Goal: Task Accomplishment & Management: Complete application form

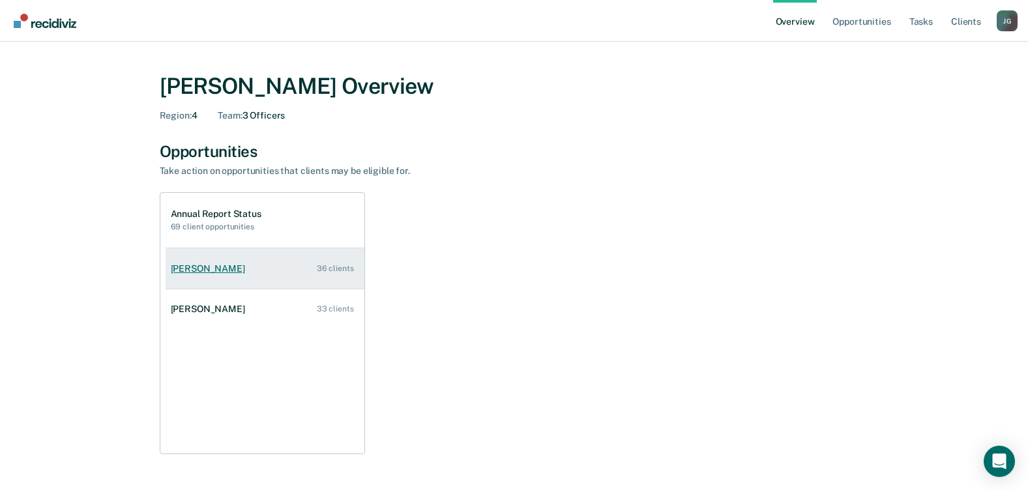
click at [200, 269] on div "[PERSON_NAME]" at bounding box center [211, 268] width 80 height 11
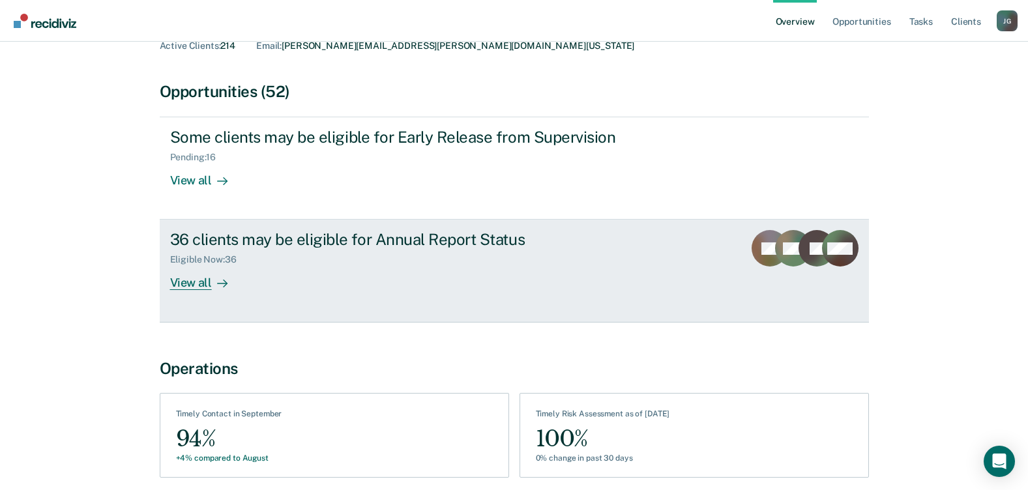
scroll to position [16, 0]
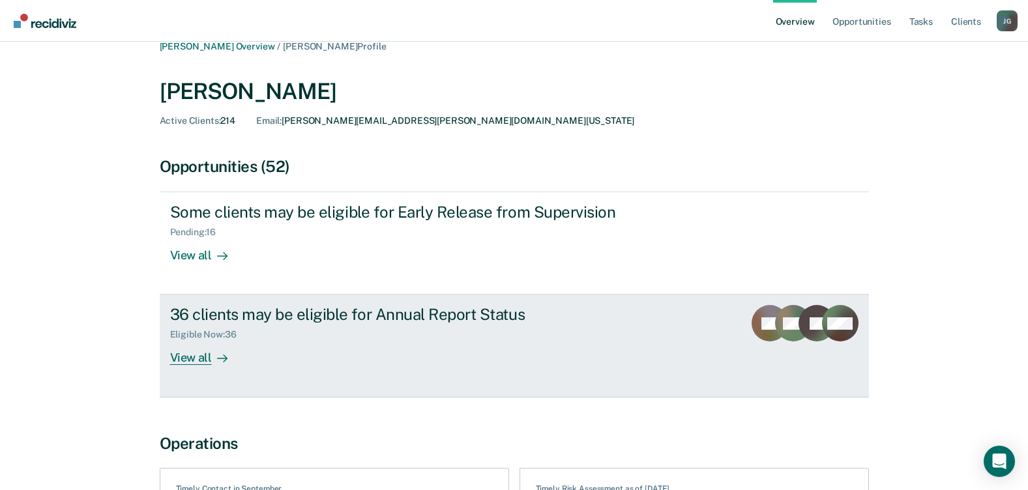
click at [193, 359] on div "View all" at bounding box center [206, 352] width 73 height 25
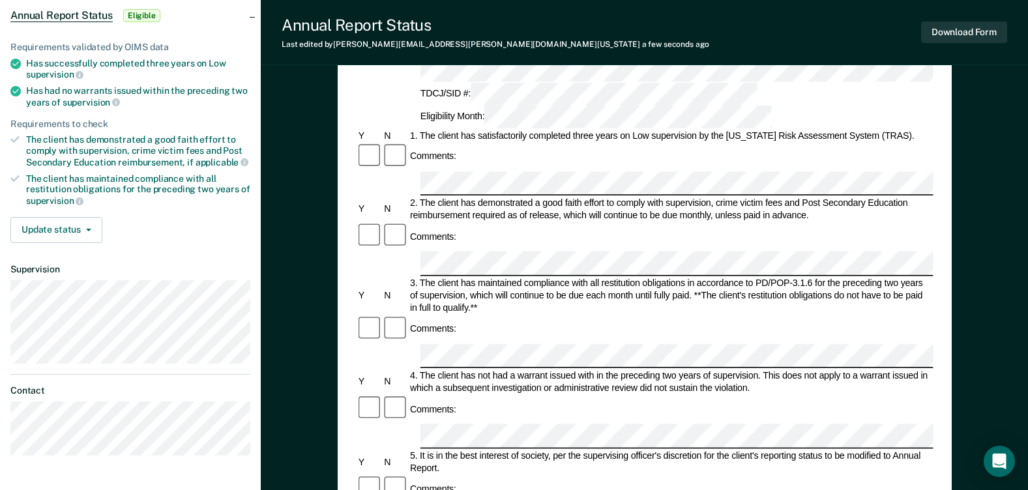
scroll to position [130, 0]
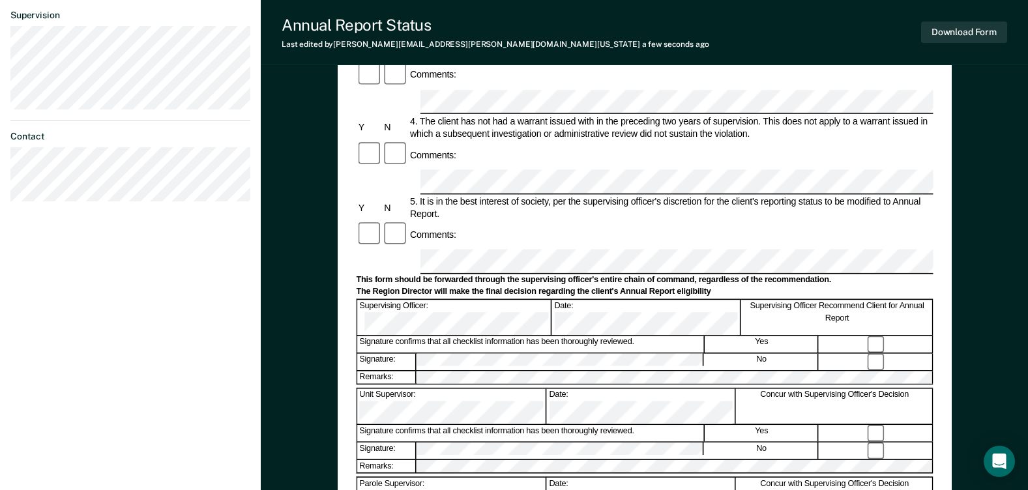
scroll to position [456, 0]
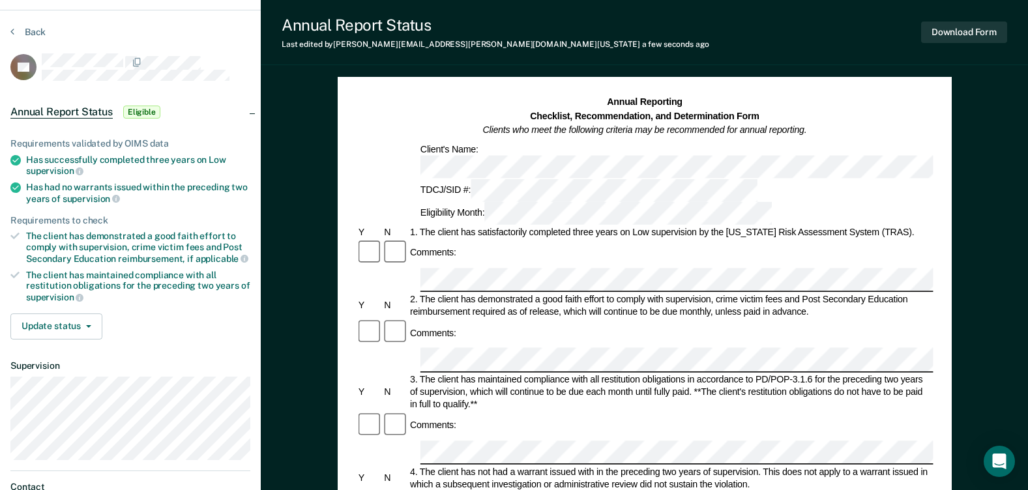
scroll to position [0, 0]
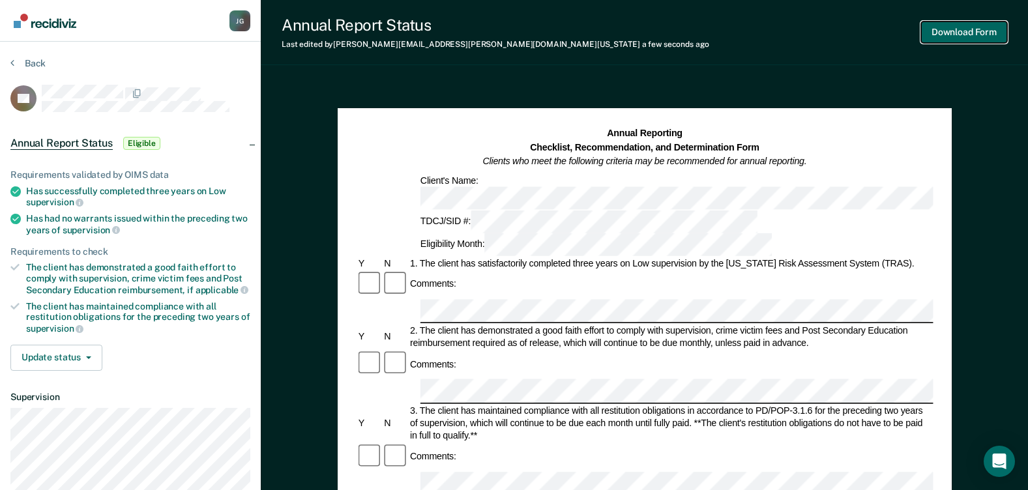
click at [953, 27] on button "Download Form" at bounding box center [964, 33] width 86 height 22
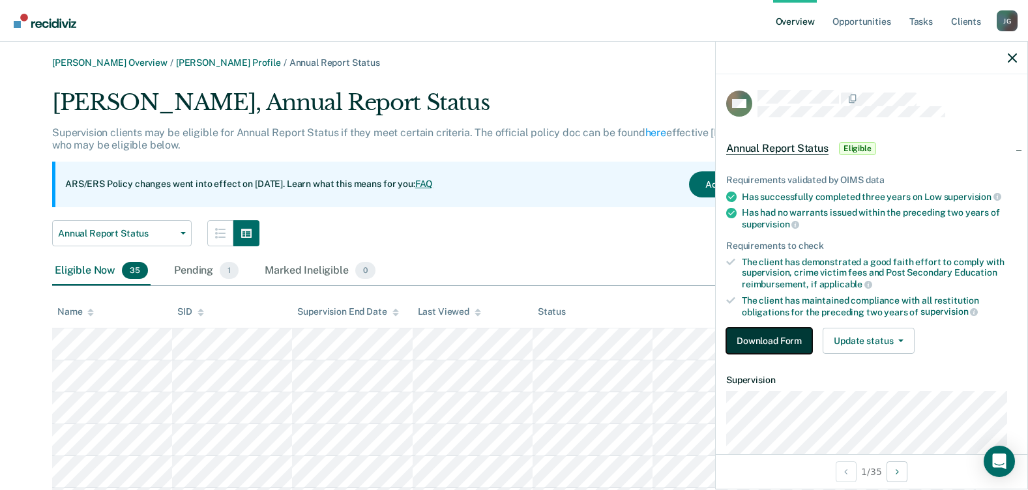
click at [762, 343] on button "Download Form" at bounding box center [769, 341] width 86 height 26
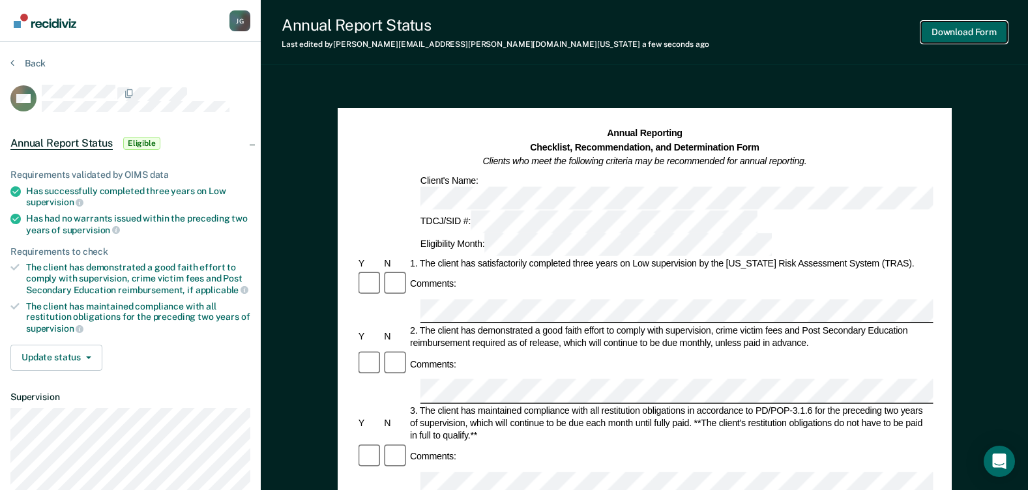
click at [966, 33] on button "Download Form" at bounding box center [964, 33] width 86 height 22
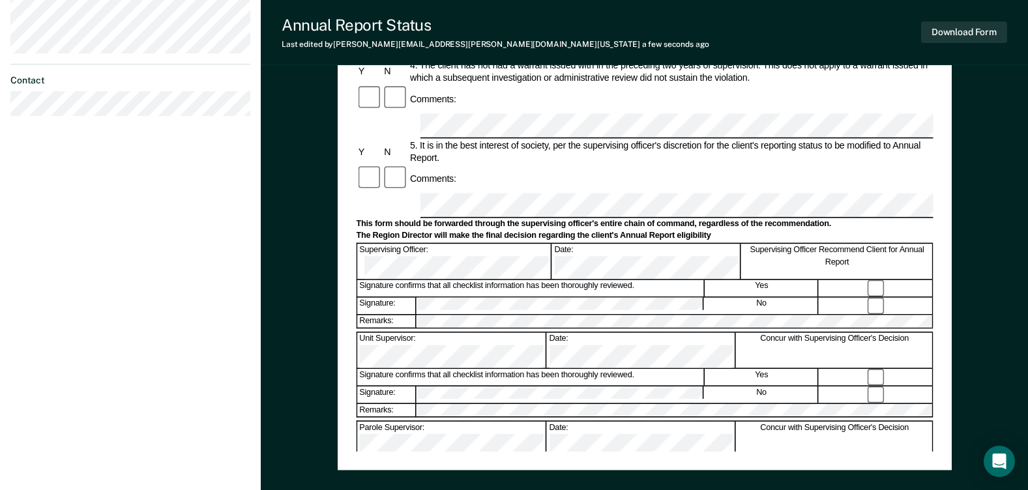
scroll to position [456, 0]
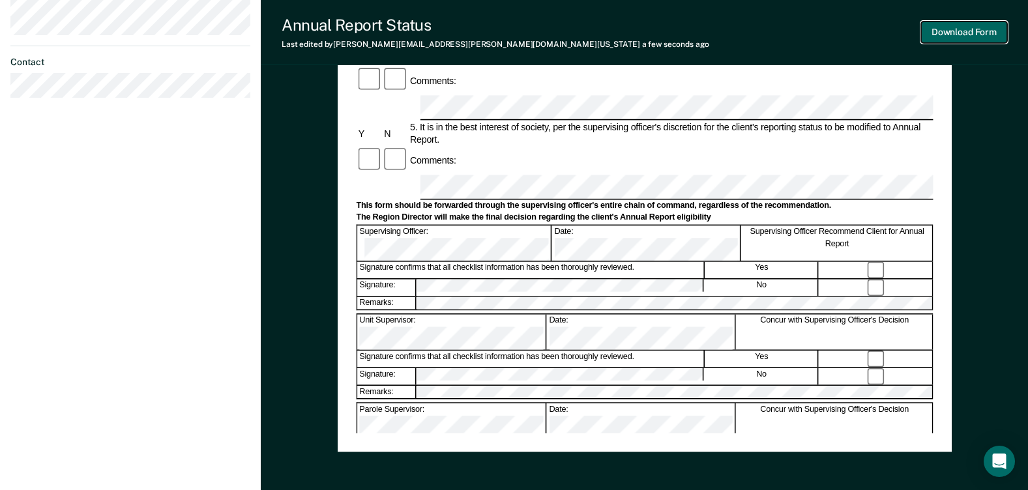
click at [962, 33] on button "Download Form" at bounding box center [964, 33] width 86 height 22
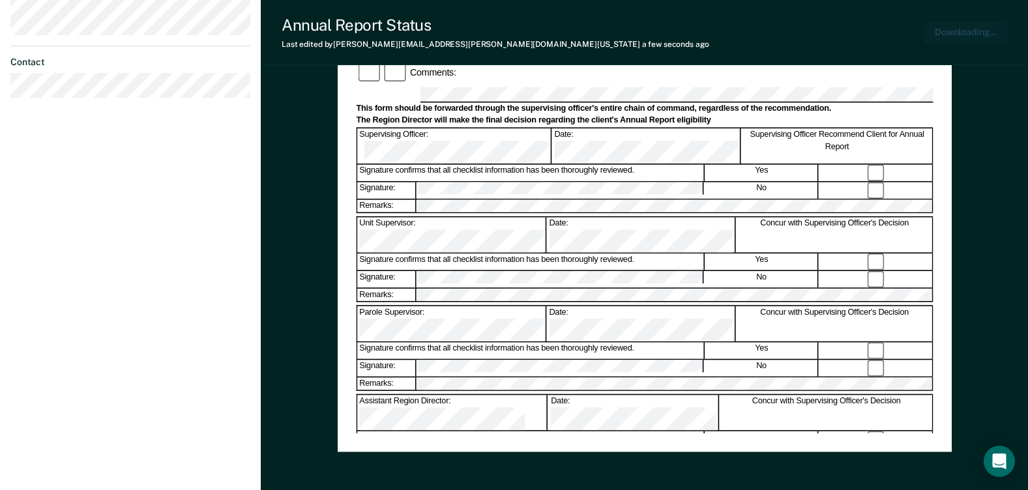
scroll to position [519, 0]
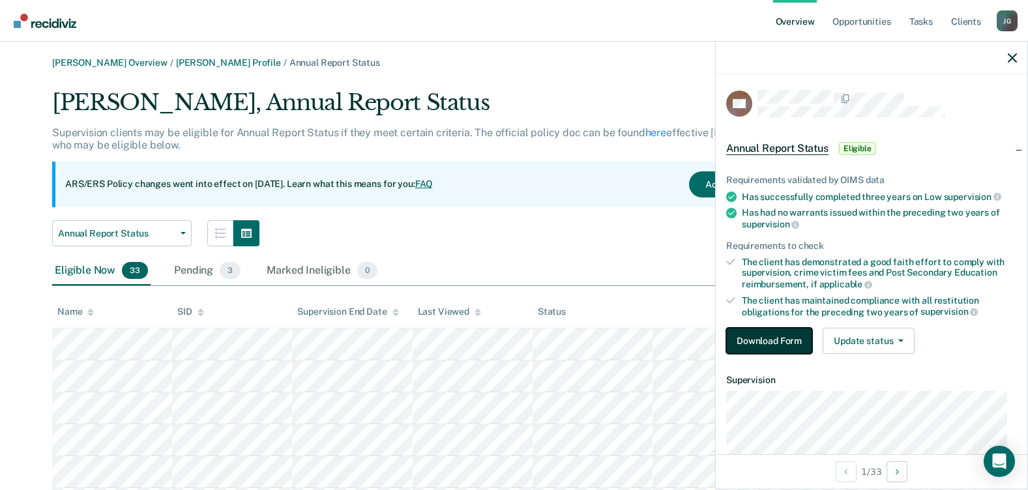
click at [792, 339] on button "Download Form" at bounding box center [769, 341] width 86 height 26
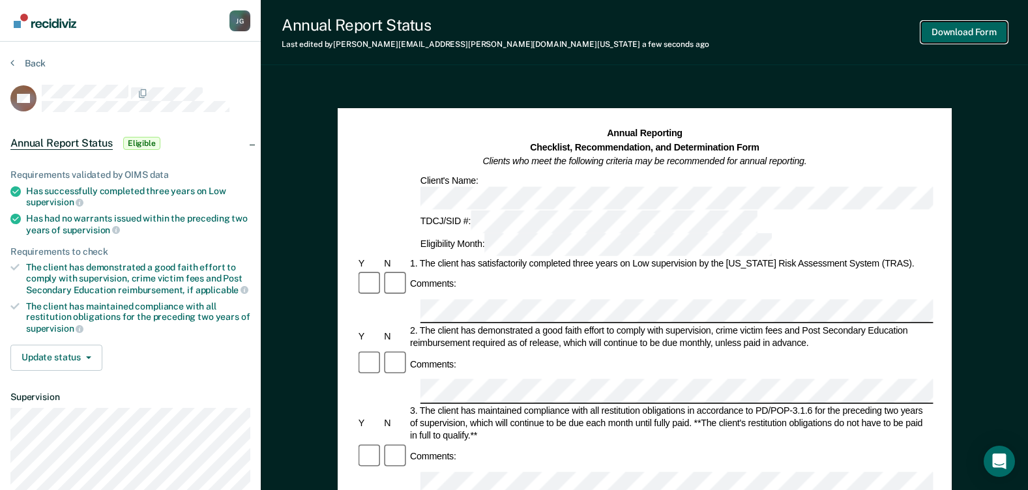
click at [939, 28] on button "Download Form" at bounding box center [964, 33] width 86 height 22
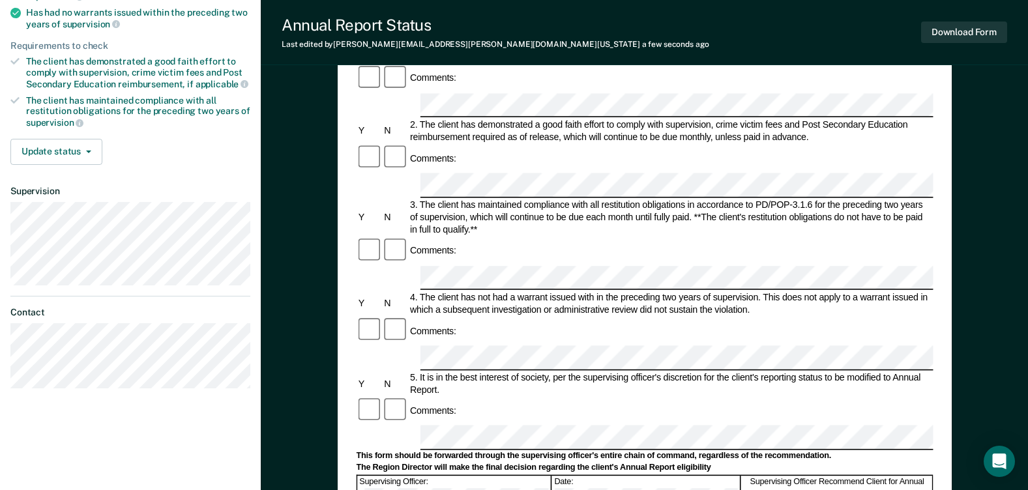
scroll to position [195, 0]
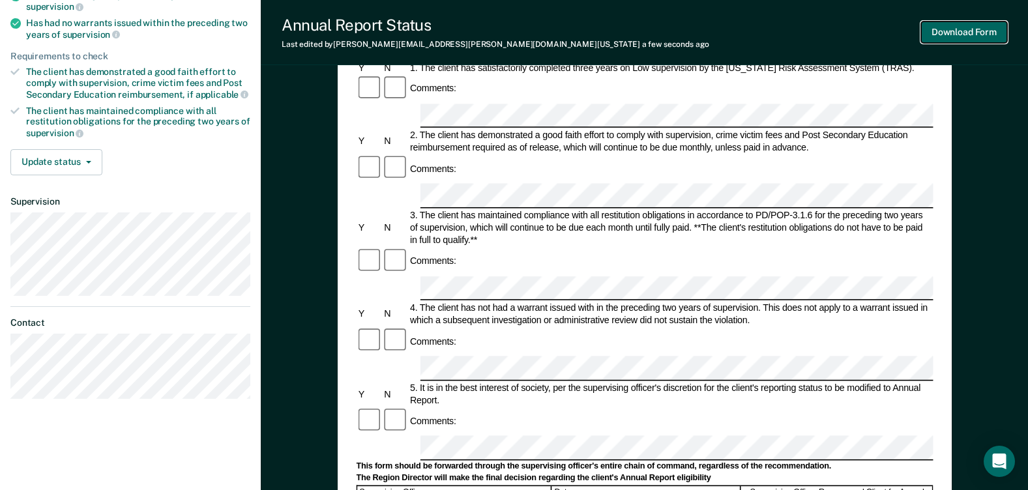
click at [969, 36] on button "Download Form" at bounding box center [964, 33] width 86 height 22
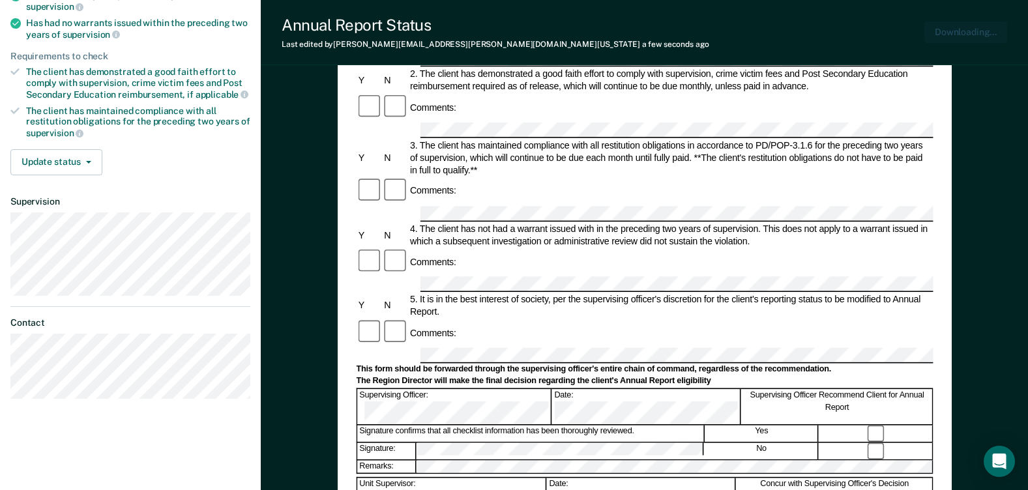
scroll to position [0, 0]
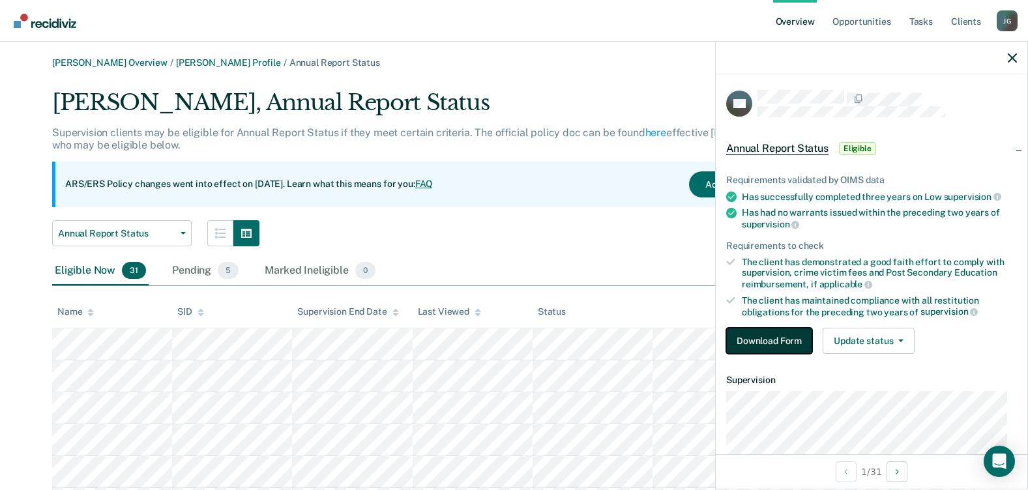
click at [786, 342] on button "Download Form" at bounding box center [769, 341] width 86 height 26
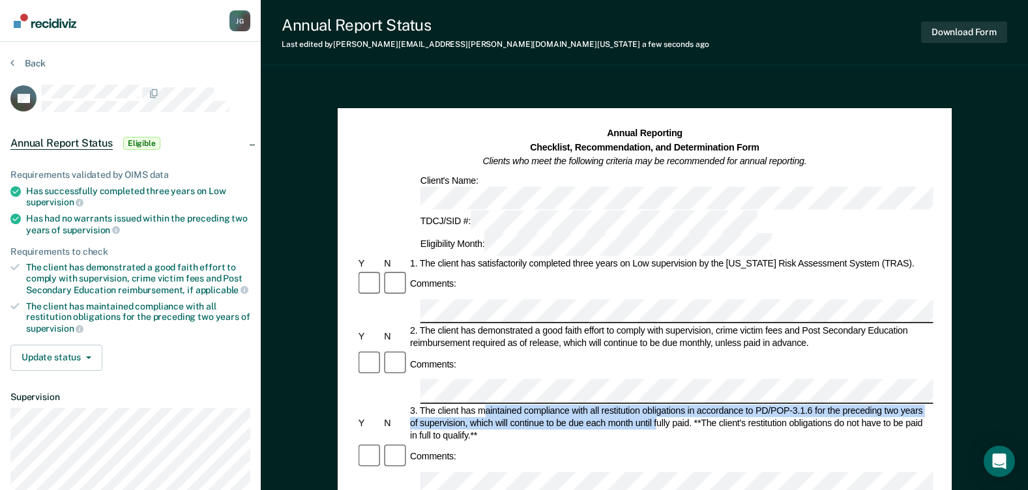
drag, startPoint x: 656, startPoint y: 334, endPoint x: 487, endPoint y: 326, distance: 168.3
click at [487, 405] on div "3. The client has maintained compliance with all restitution obligations in acc…" at bounding box center [670, 423] width 525 height 37
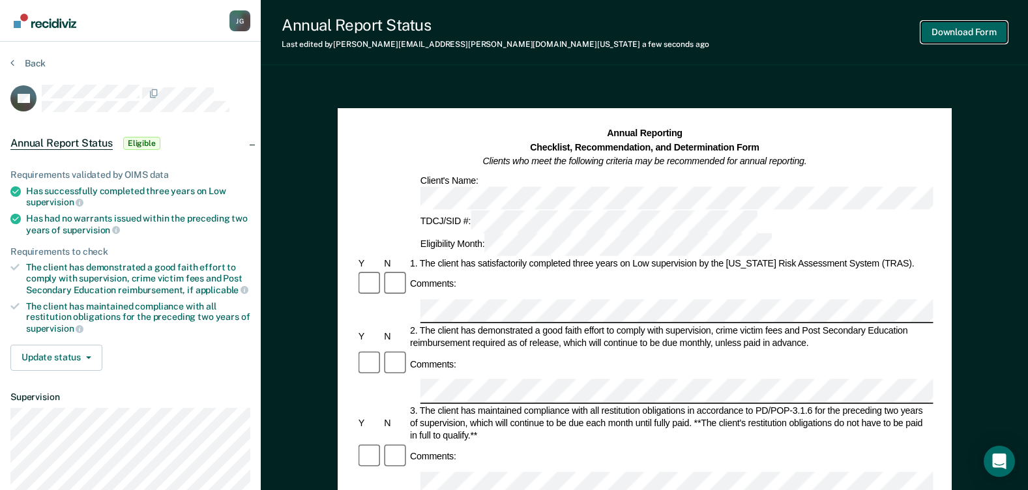
click at [951, 28] on button "Download Form" at bounding box center [964, 33] width 86 height 22
drag, startPoint x: 527, startPoint y: 205, endPoint x: 532, endPoint y: 170, distance: 34.8
click at [532, 170] on div "Annual Reporting Checklist, Recommendation, and Determination Form Clients who …" at bounding box center [644, 191] width 577 height 129
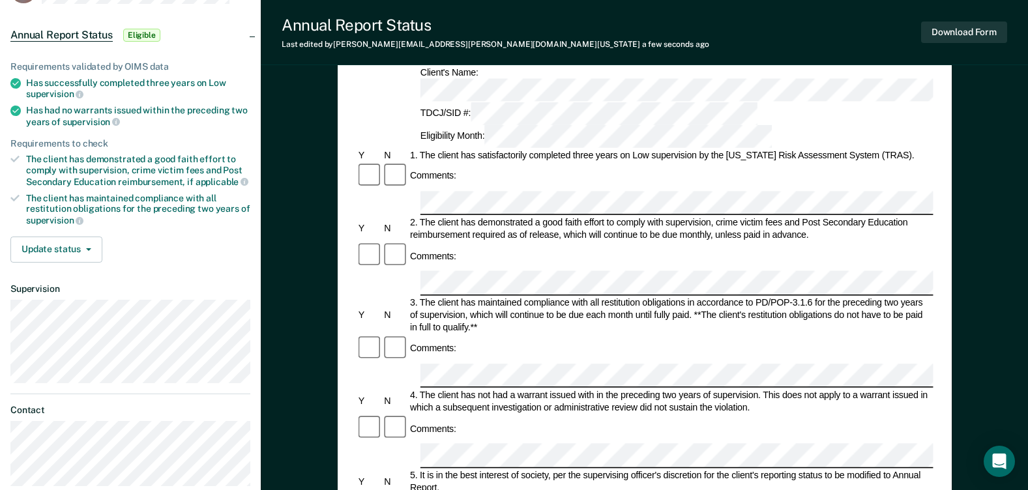
scroll to position [130, 0]
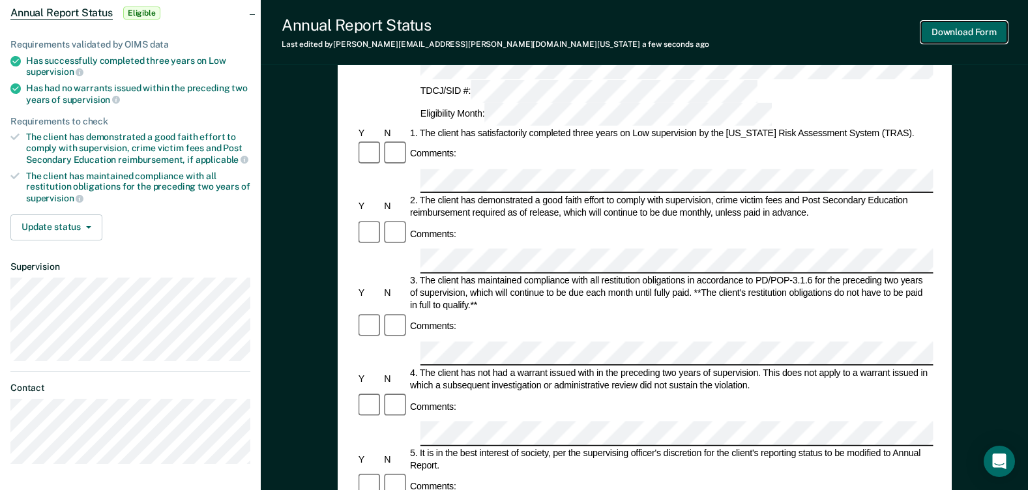
click at [968, 33] on button "Download Form" at bounding box center [964, 33] width 86 height 22
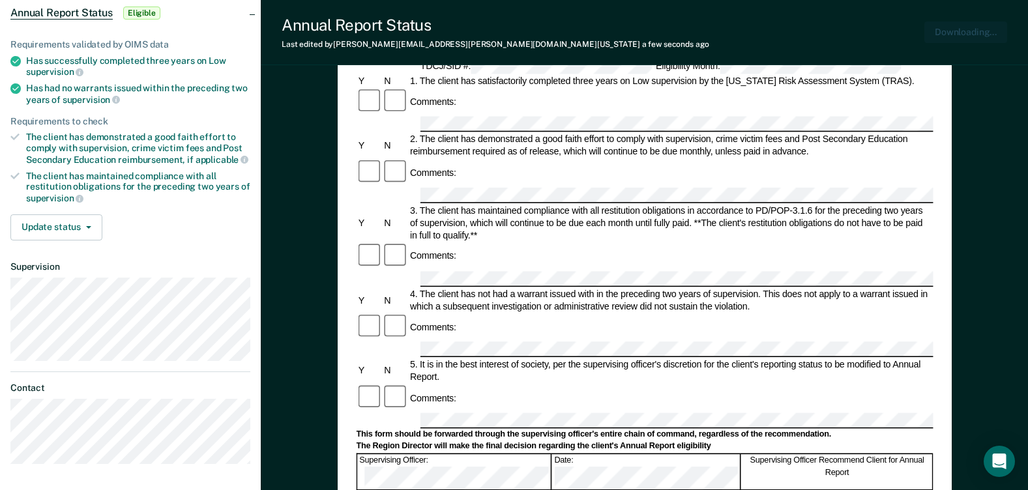
scroll to position [0, 0]
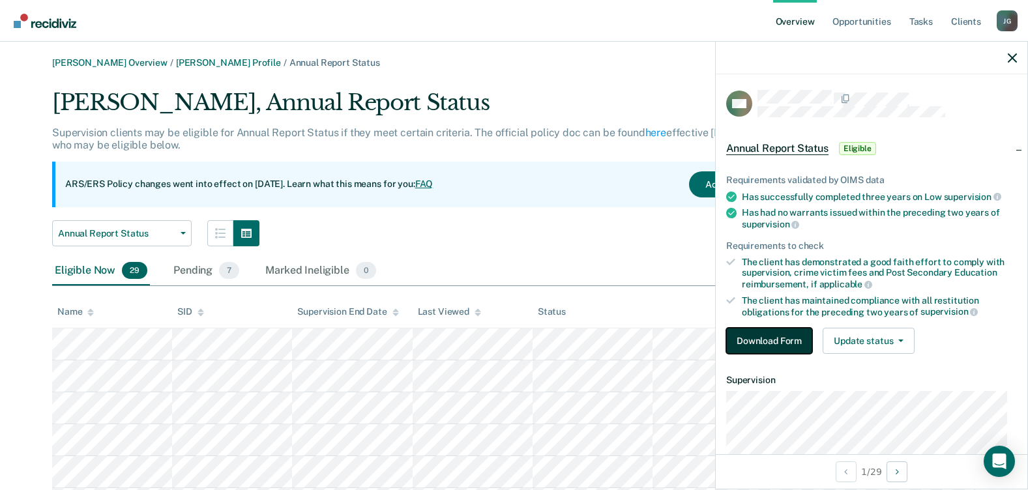
click at [762, 338] on button "Download Form" at bounding box center [769, 341] width 86 height 26
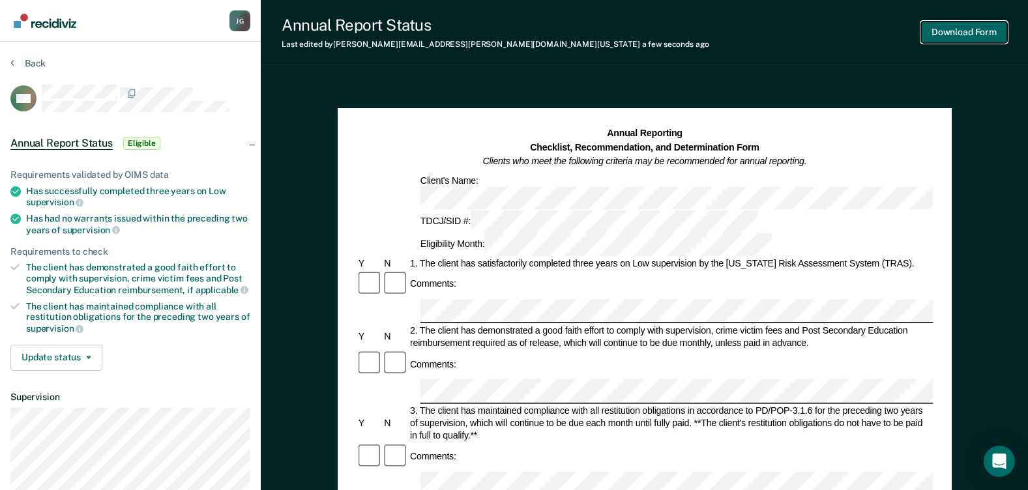
click at [972, 23] on button "Download Form" at bounding box center [964, 33] width 86 height 22
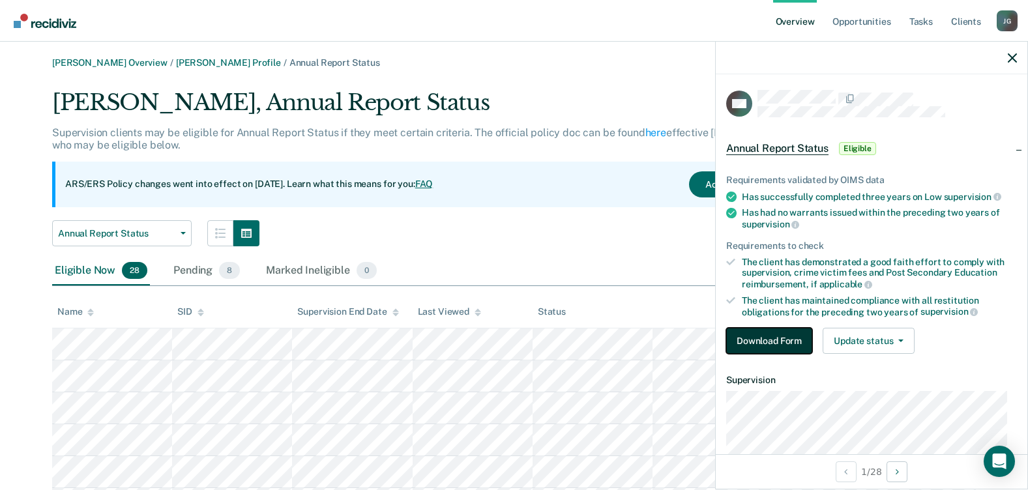
click at [773, 333] on button "Download Form" at bounding box center [769, 341] width 86 height 26
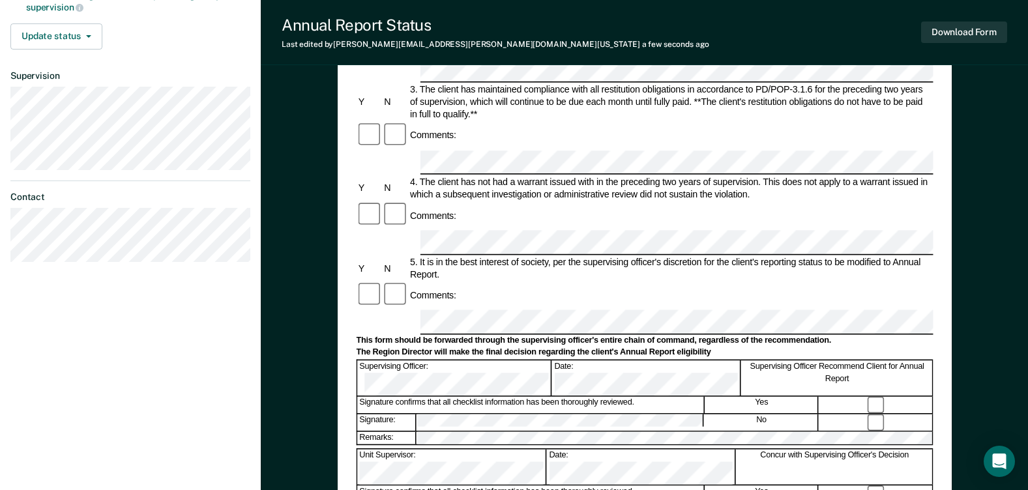
scroll to position [130, 0]
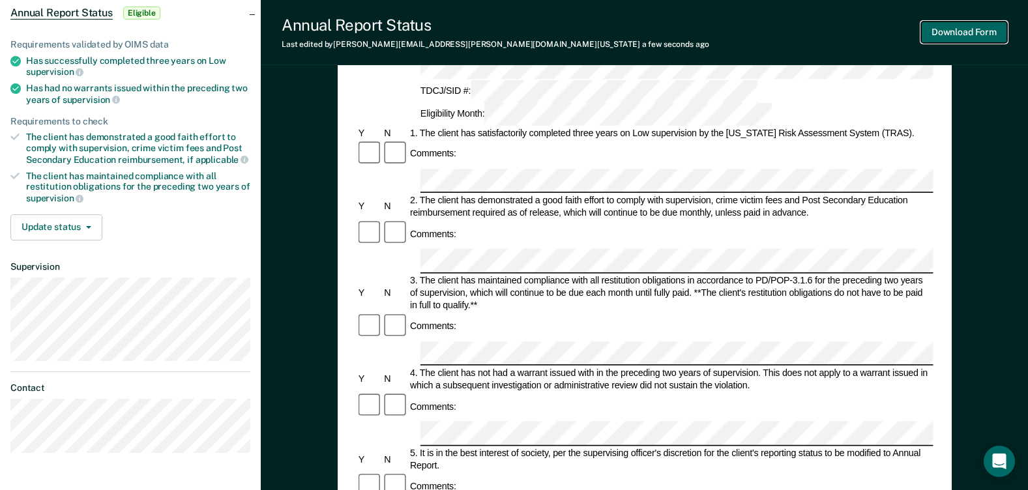
click at [936, 39] on button "Download Form" at bounding box center [964, 33] width 86 height 22
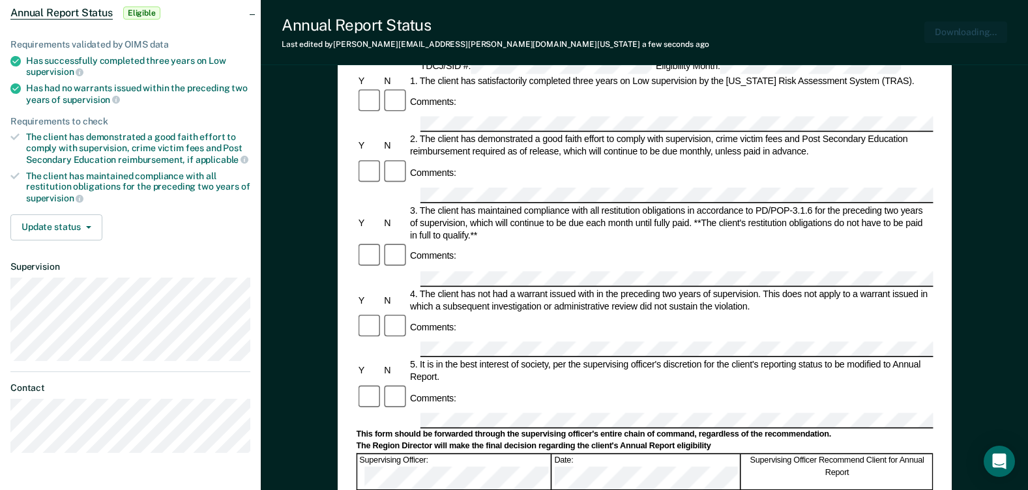
scroll to position [0, 0]
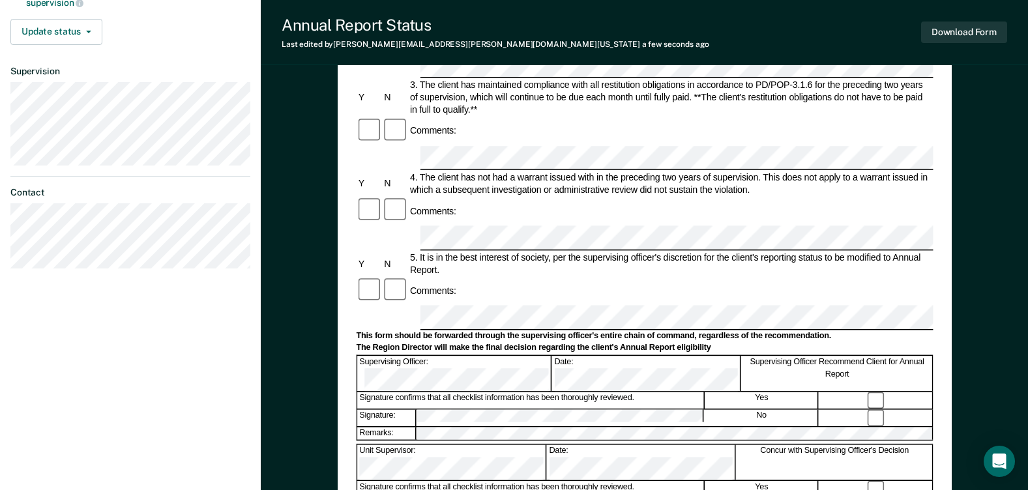
scroll to position [391, 0]
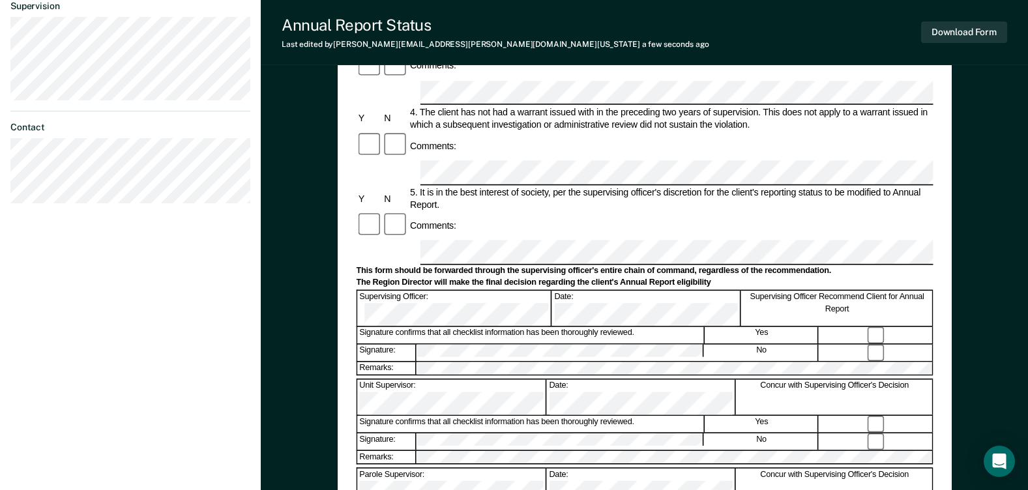
click at [970, 25] on button "Download Form" at bounding box center [964, 33] width 86 height 22
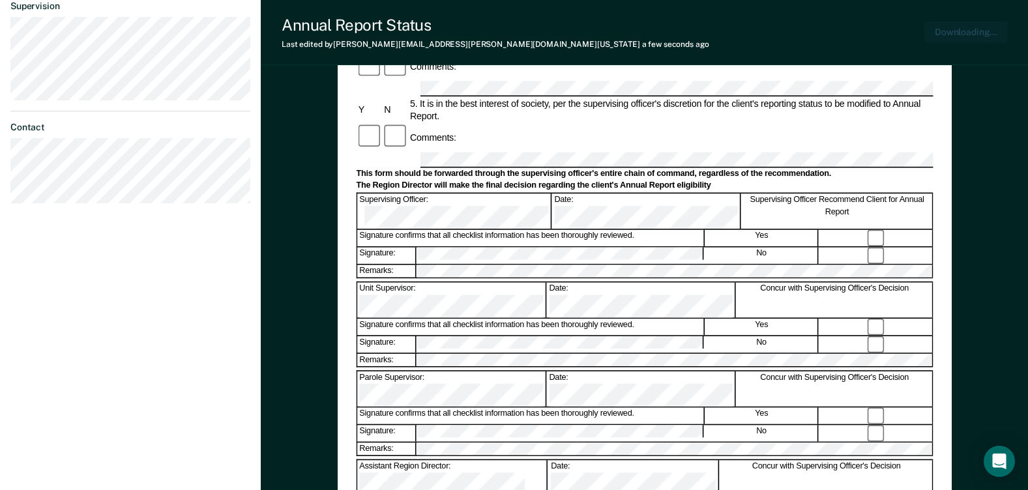
scroll to position [454, 0]
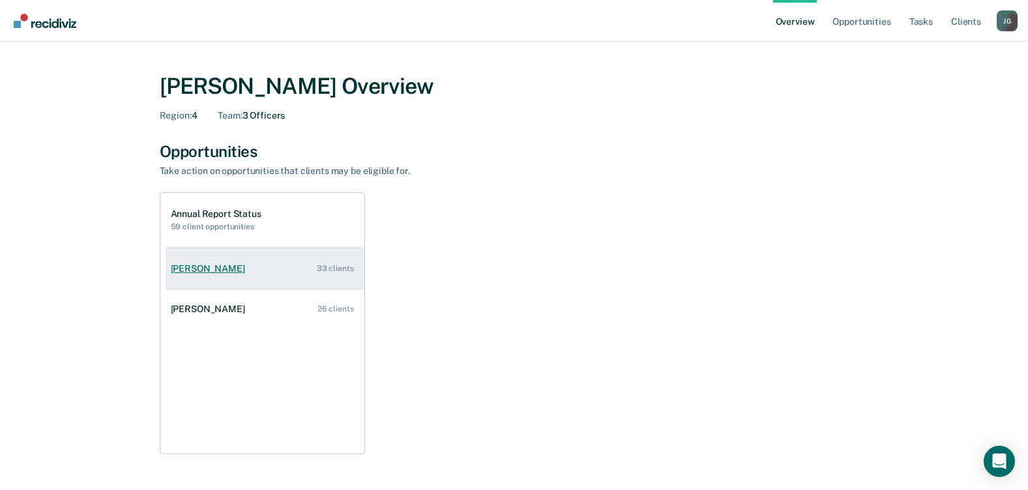
click at [235, 266] on div "[PERSON_NAME]" at bounding box center [211, 268] width 80 height 11
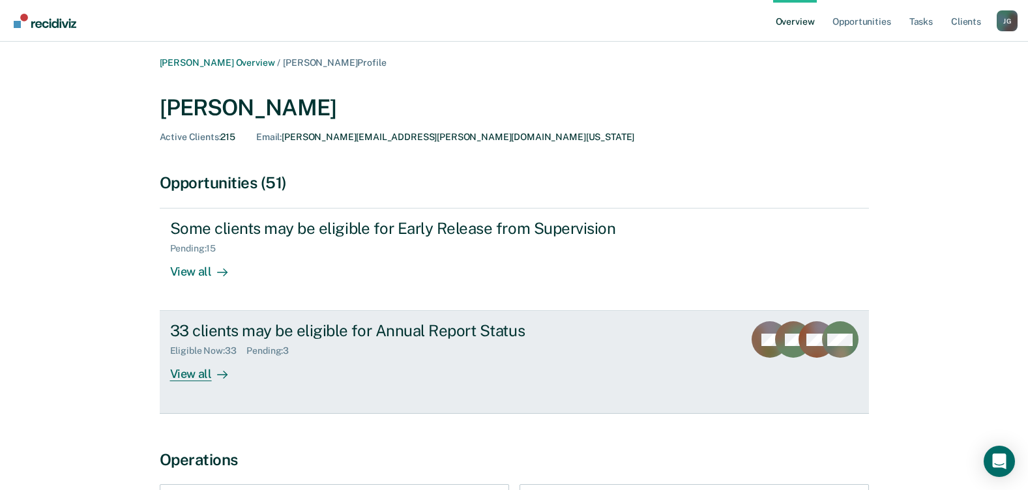
click at [441, 335] on div "33 clients may be eligible for Annual Report Status" at bounding box center [398, 330] width 457 height 19
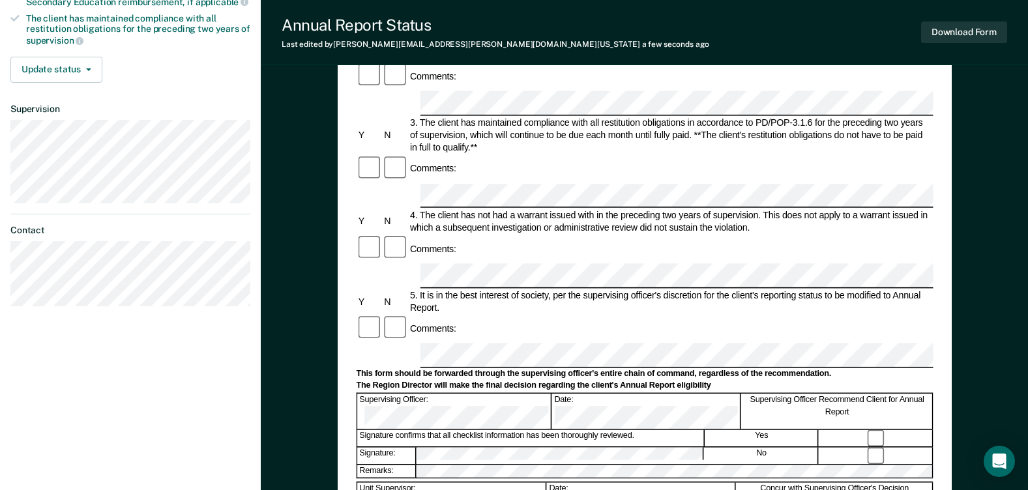
scroll to position [326, 0]
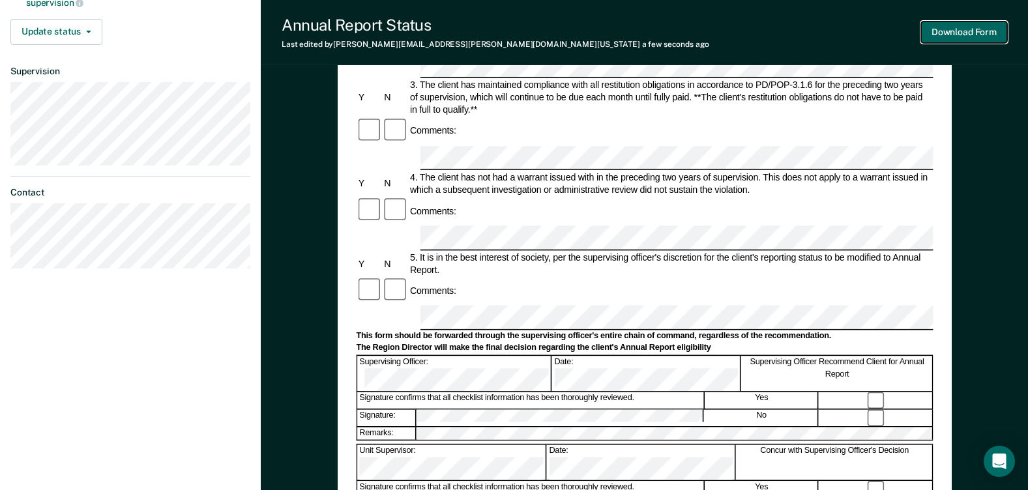
click at [957, 31] on button "Download Form" at bounding box center [964, 33] width 86 height 22
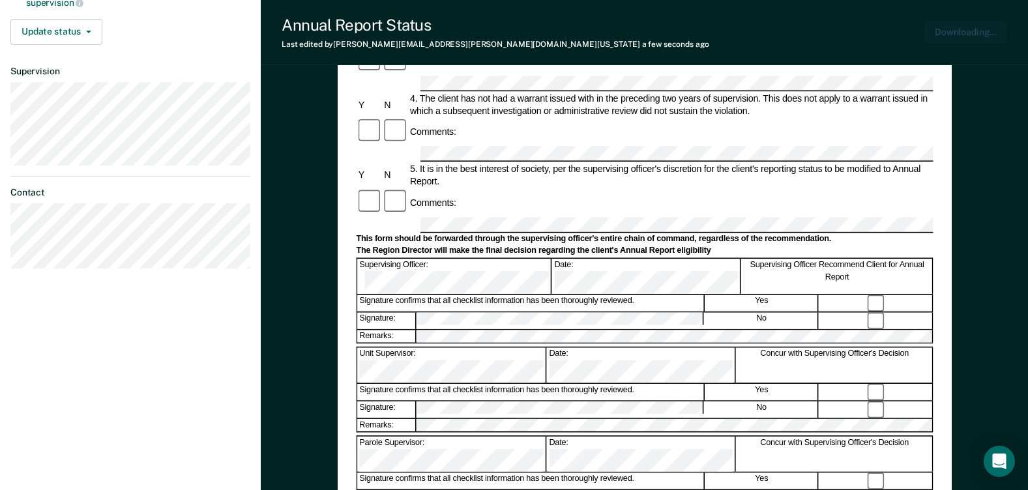
scroll to position [0, 0]
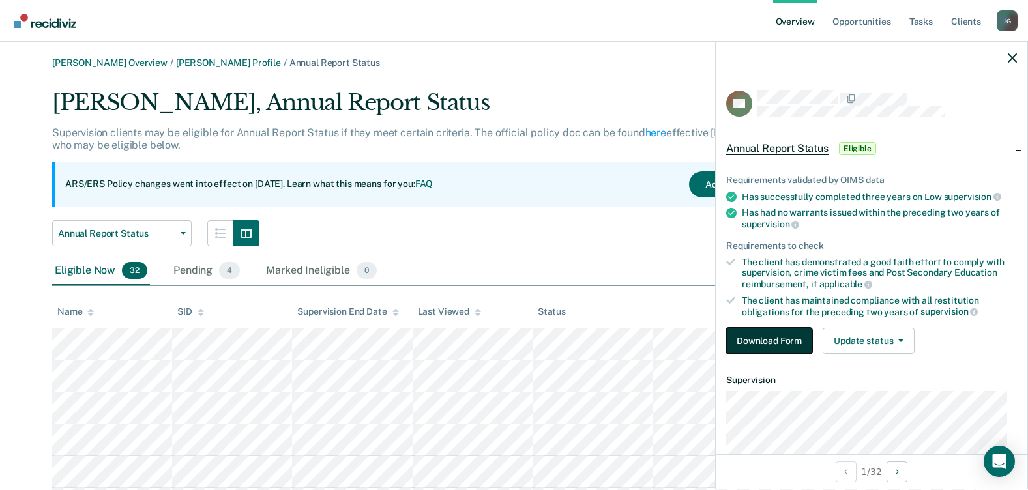
click at [781, 340] on button "Download Form" at bounding box center [769, 341] width 86 height 26
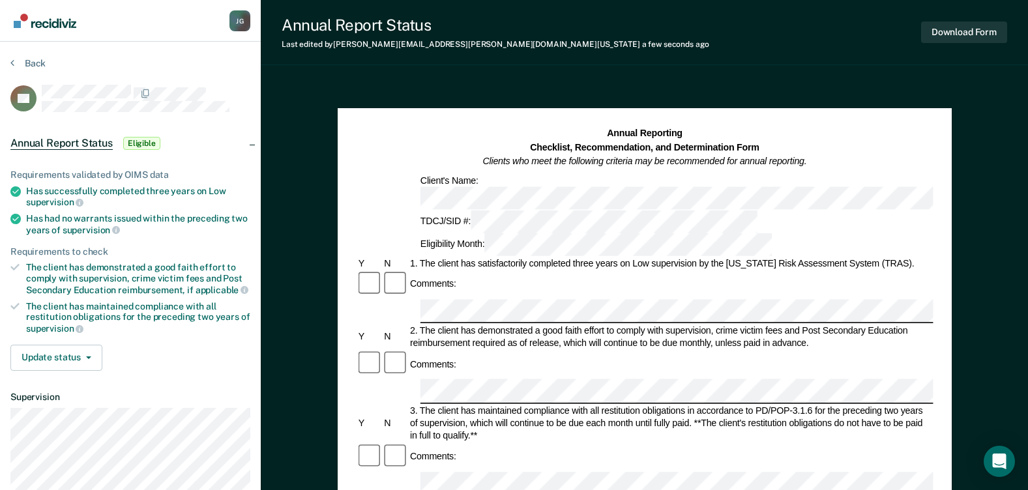
click at [512, 443] on div "Comments:" at bounding box center [644, 456] width 577 height 27
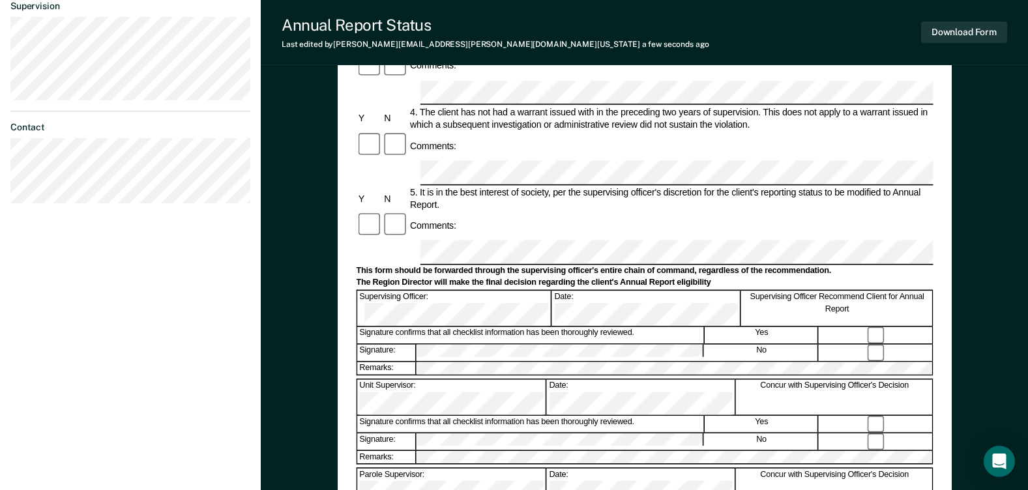
scroll to position [456, 0]
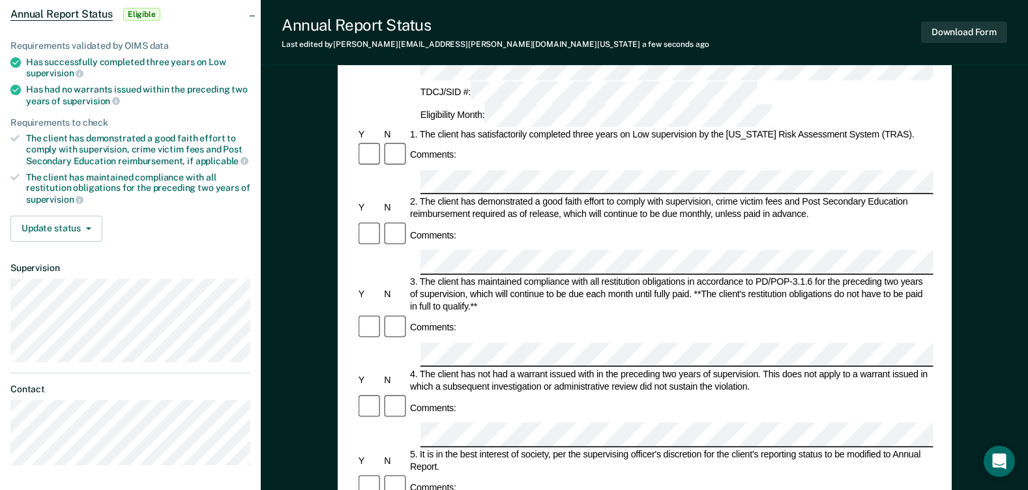
scroll to position [0, 0]
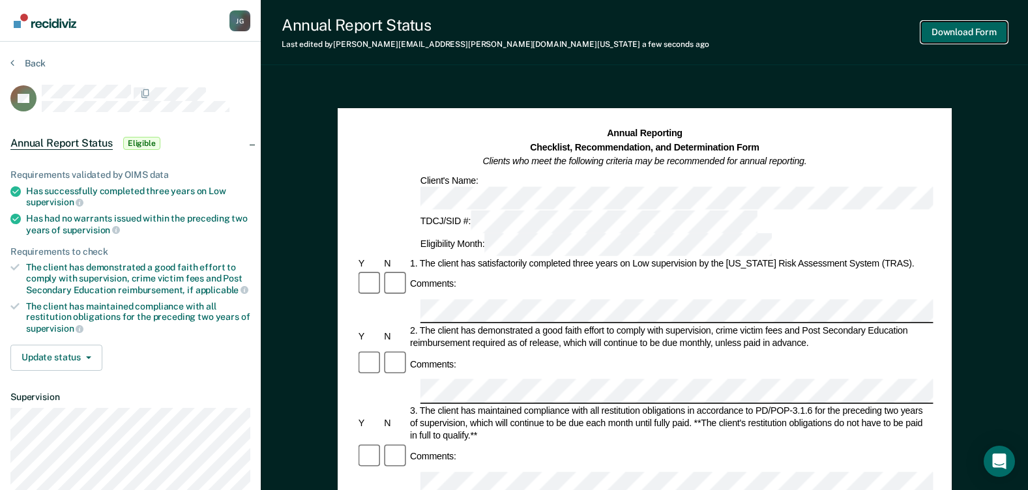
click at [953, 31] on button "Download Form" at bounding box center [964, 33] width 86 height 22
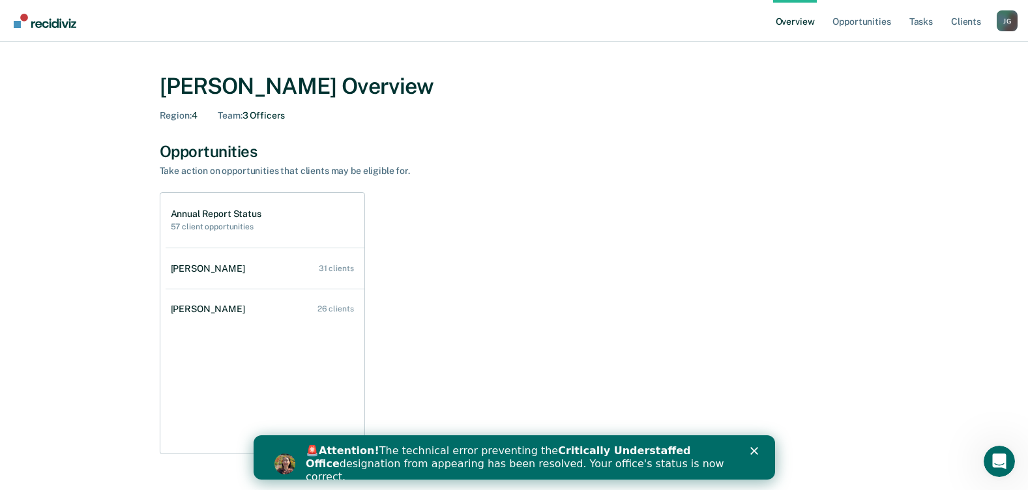
click at [759, 449] on div "Close" at bounding box center [755, 451] width 13 height 8
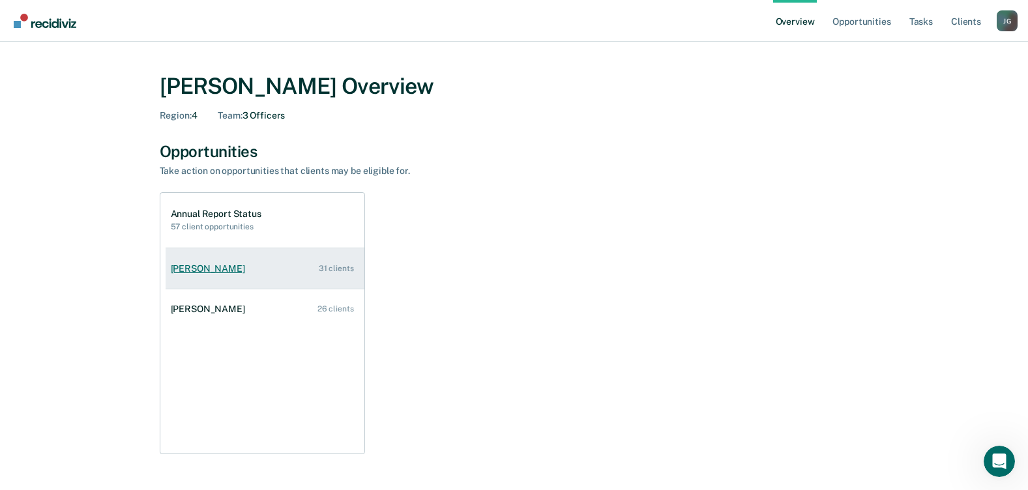
click at [242, 259] on link "Hugo Torres-Salazar 31 clients" at bounding box center [265, 268] width 199 height 37
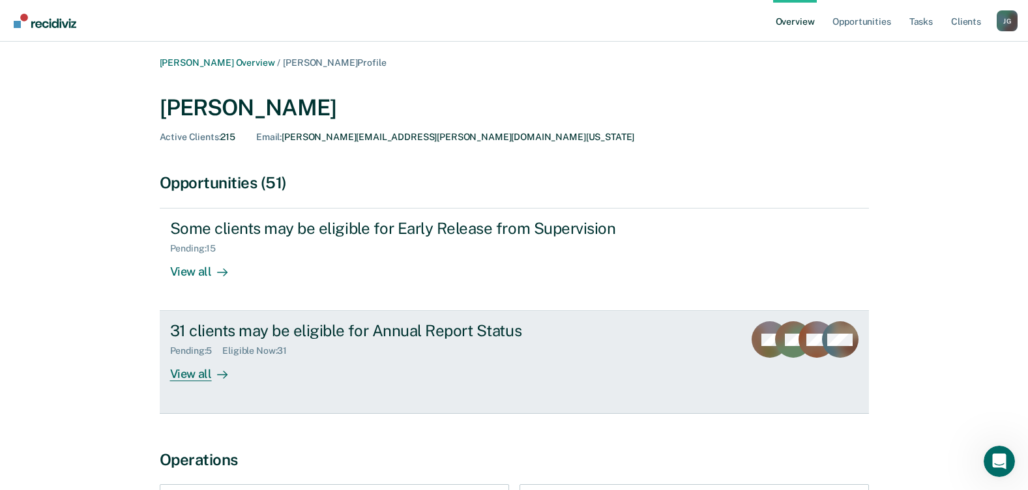
click at [201, 377] on div "View all" at bounding box center [206, 368] width 73 height 25
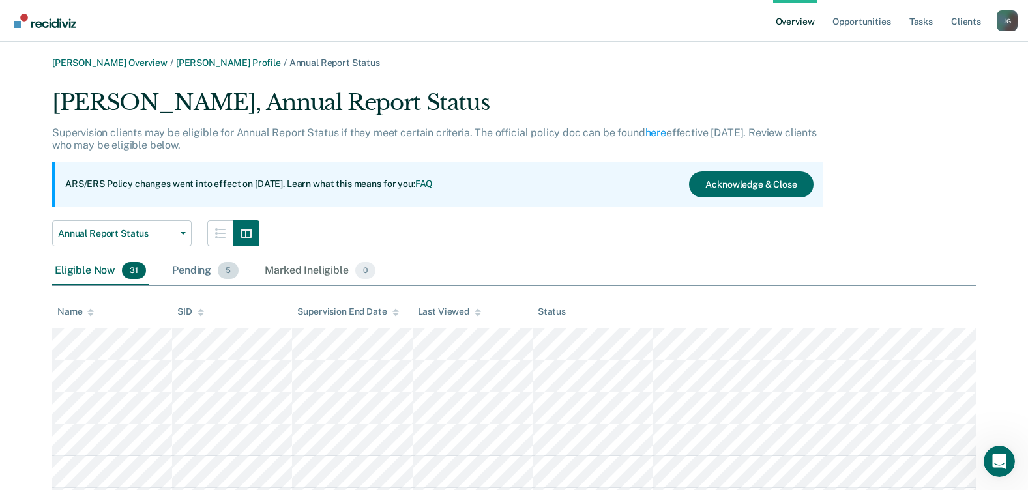
click at [189, 264] on div "Pending 5" at bounding box center [205, 271] width 72 height 29
click at [230, 274] on span "5" at bounding box center [228, 270] width 21 height 17
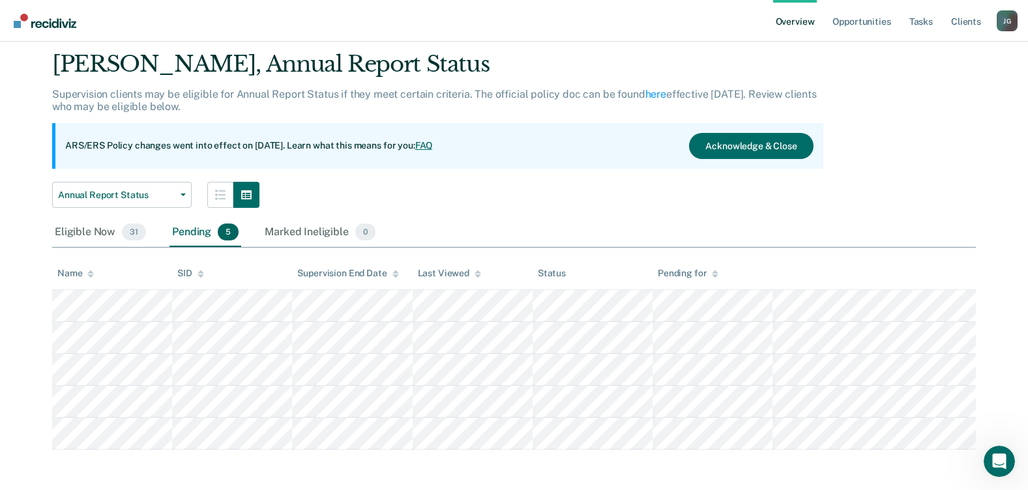
scroll to position [60, 0]
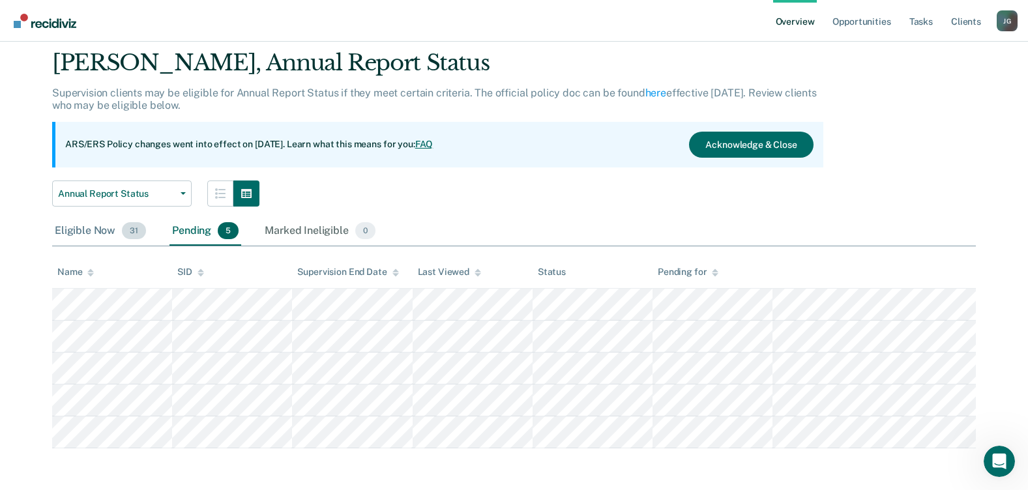
click at [119, 217] on div "Eligible Now 31" at bounding box center [100, 231] width 96 height 29
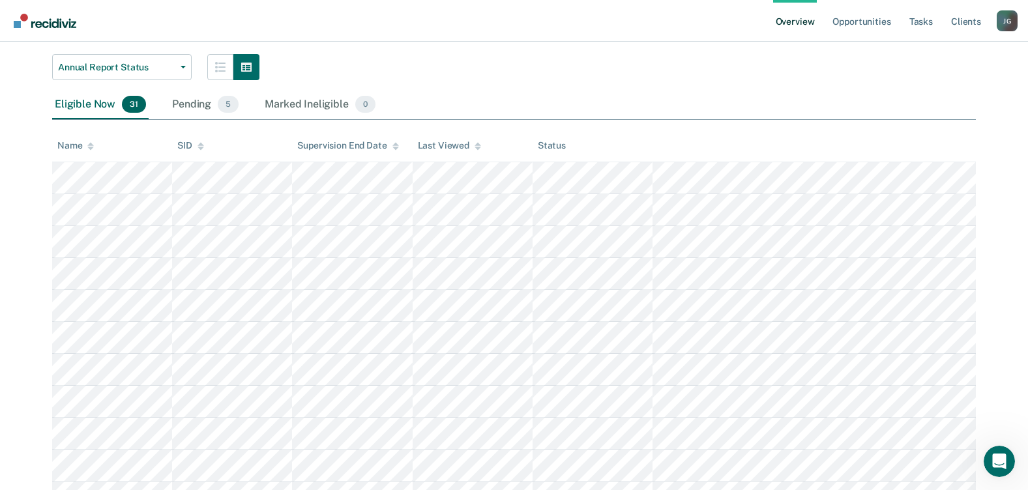
scroll to position [0, 0]
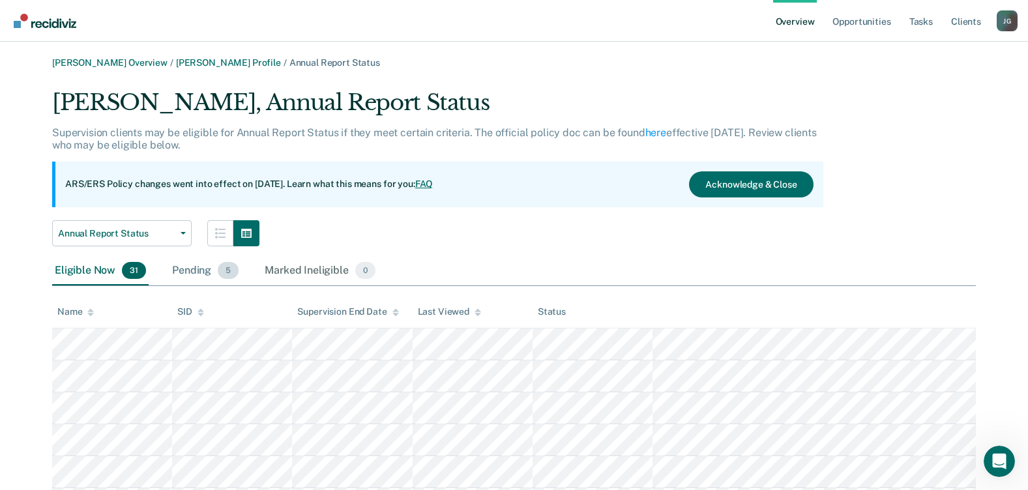
click at [220, 267] on span "5" at bounding box center [228, 270] width 21 height 17
click at [104, 272] on div "Eligible Now 31" at bounding box center [100, 271] width 96 height 29
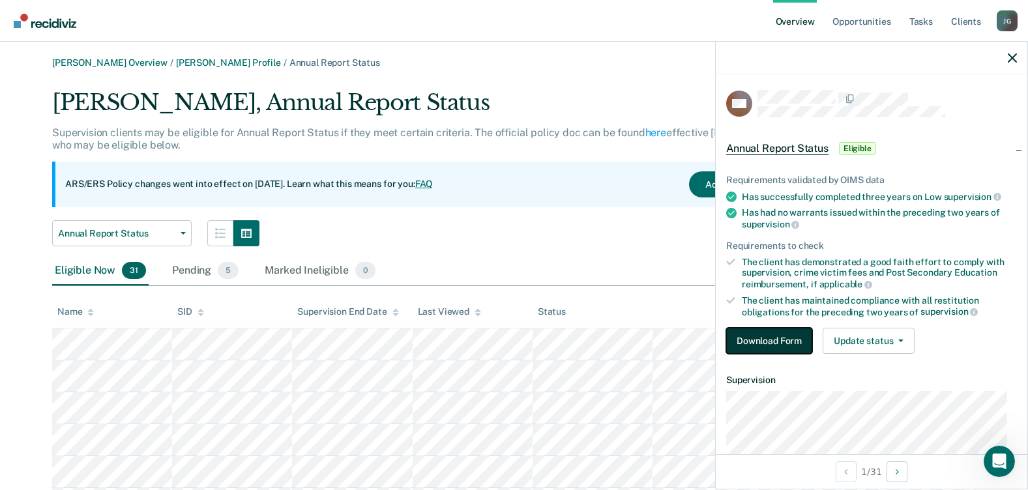
click at [784, 343] on button "Download Form" at bounding box center [769, 341] width 86 height 26
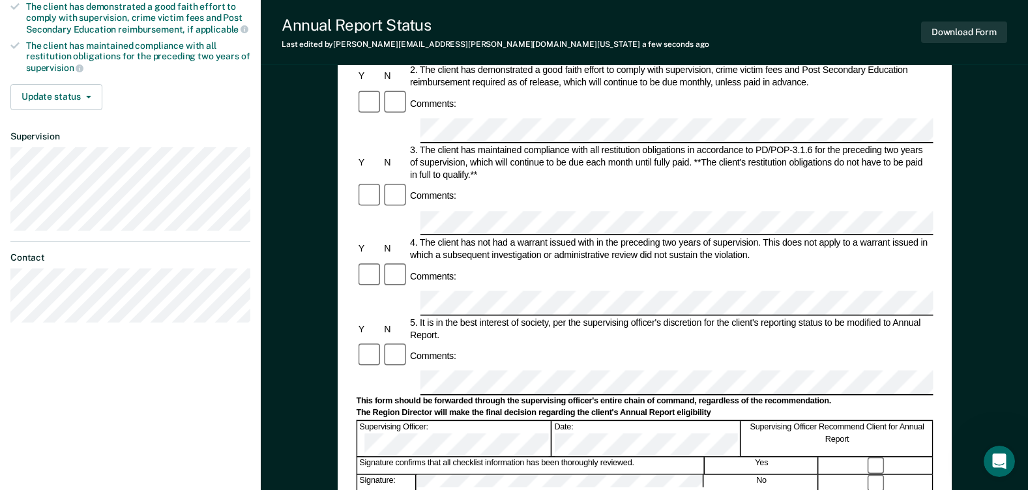
scroll to position [456, 0]
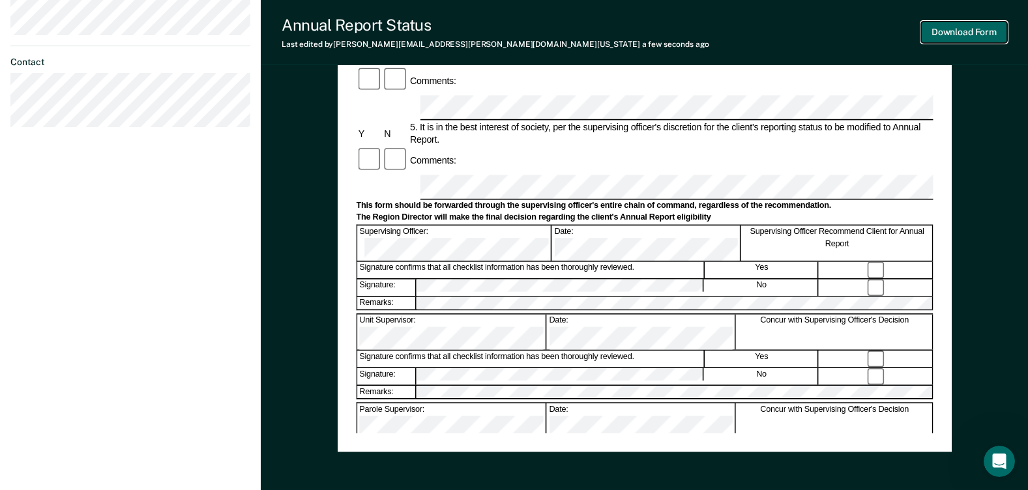
click at [977, 31] on button "Download Form" at bounding box center [964, 33] width 86 height 22
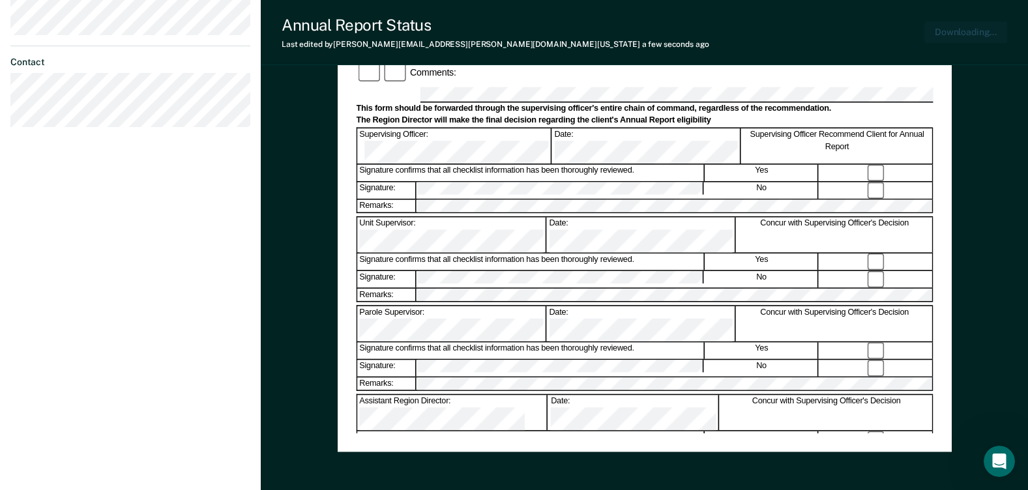
scroll to position [519, 0]
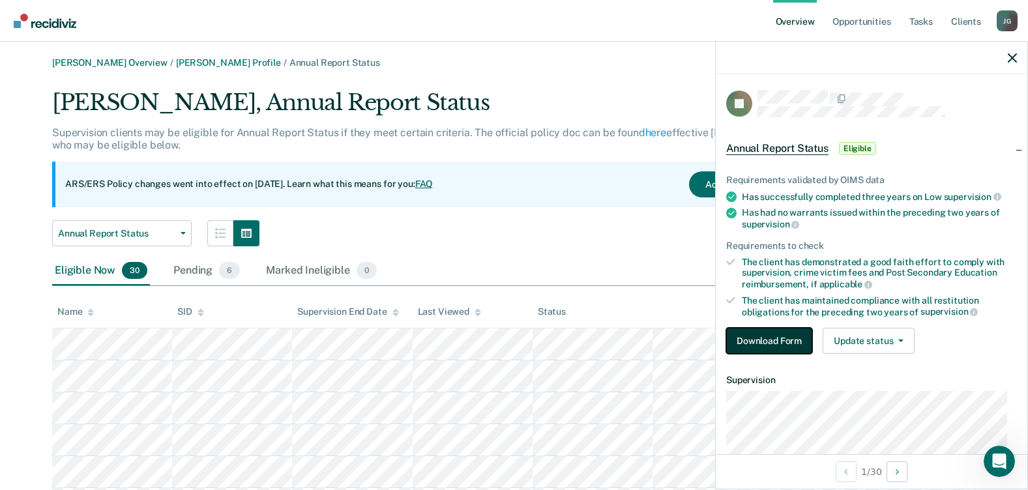
click at [790, 334] on button "Download Form" at bounding box center [769, 341] width 86 height 26
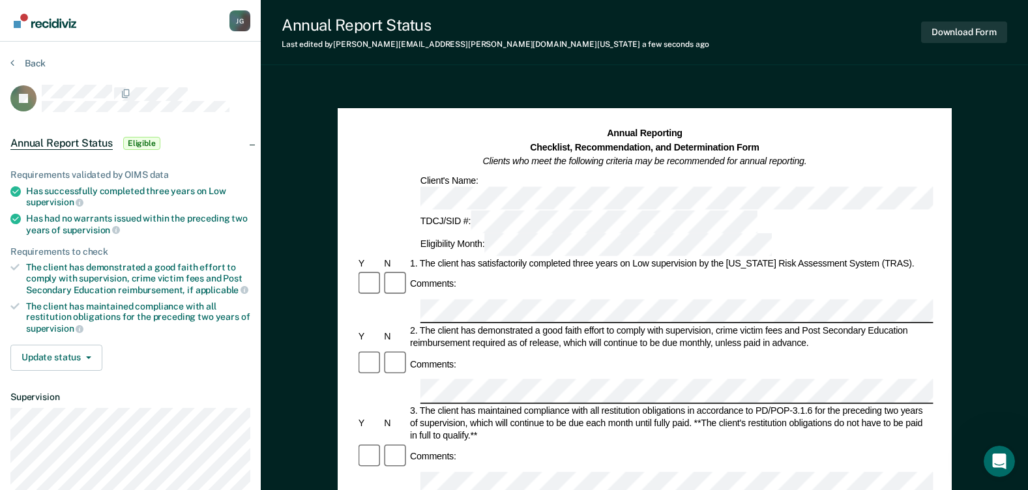
click at [156, 85] on div at bounding box center [146, 93] width 209 height 17
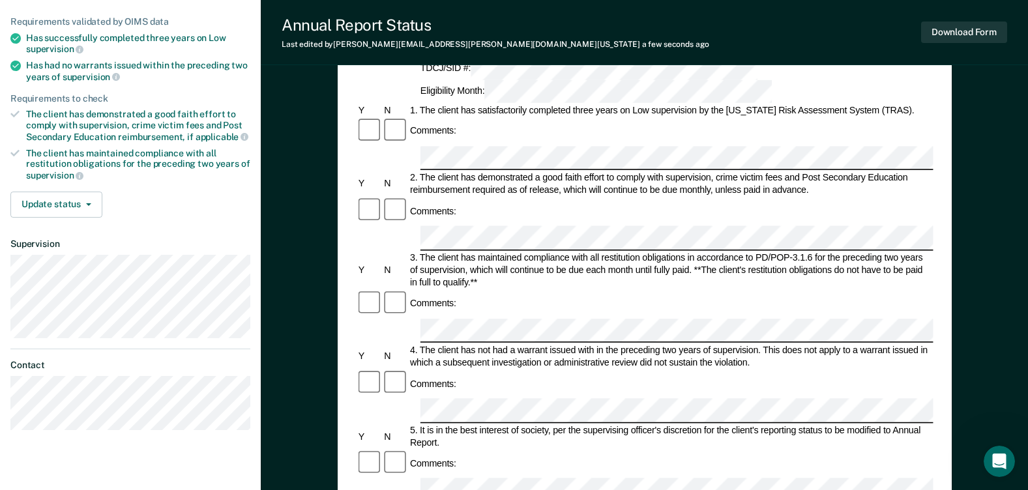
scroll to position [261, 0]
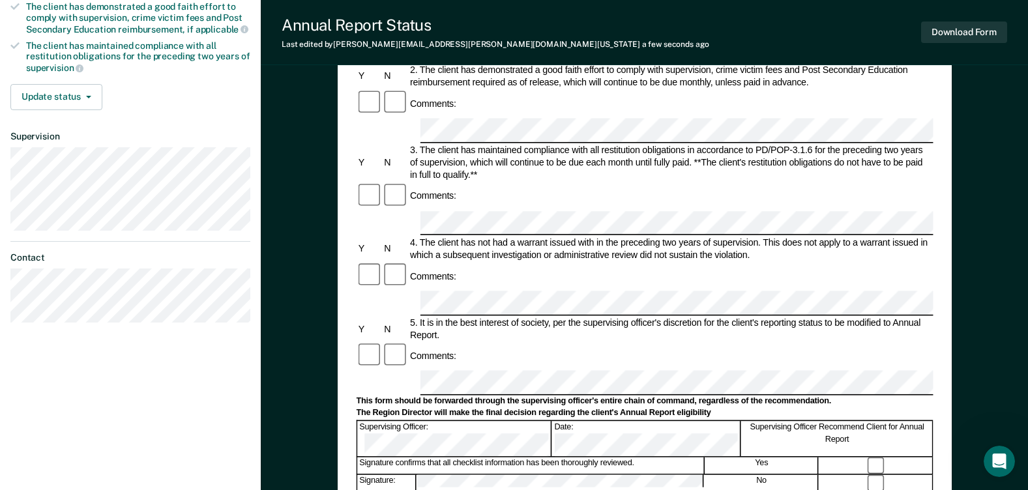
click at [400, 371] on div at bounding box center [644, 383] width 577 height 25
click at [945, 33] on button "Download Form" at bounding box center [964, 33] width 86 height 22
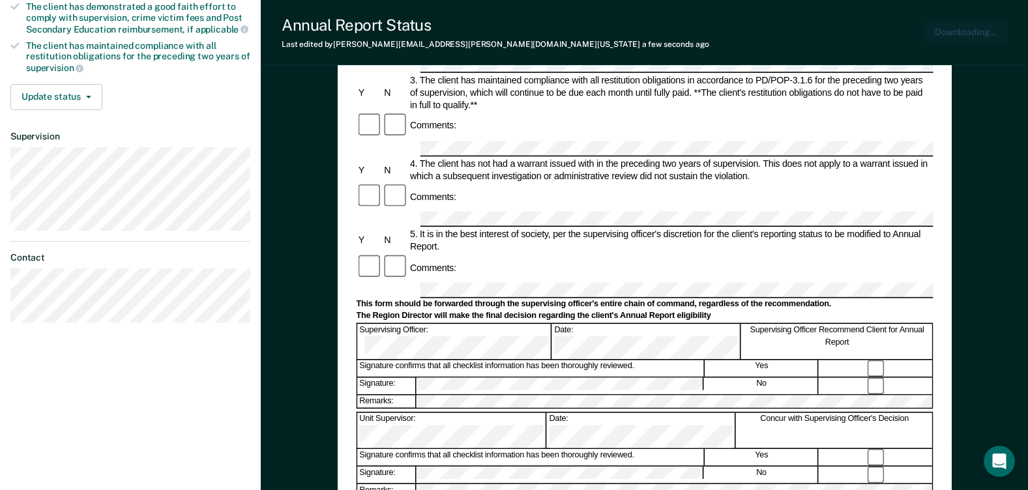
scroll to position [0, 0]
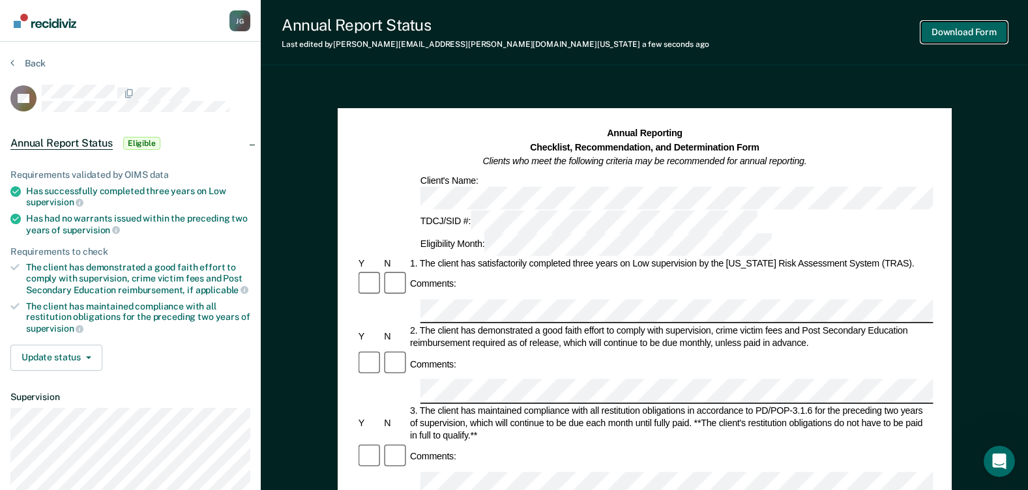
click at [927, 31] on button "Download Form" at bounding box center [964, 33] width 86 height 22
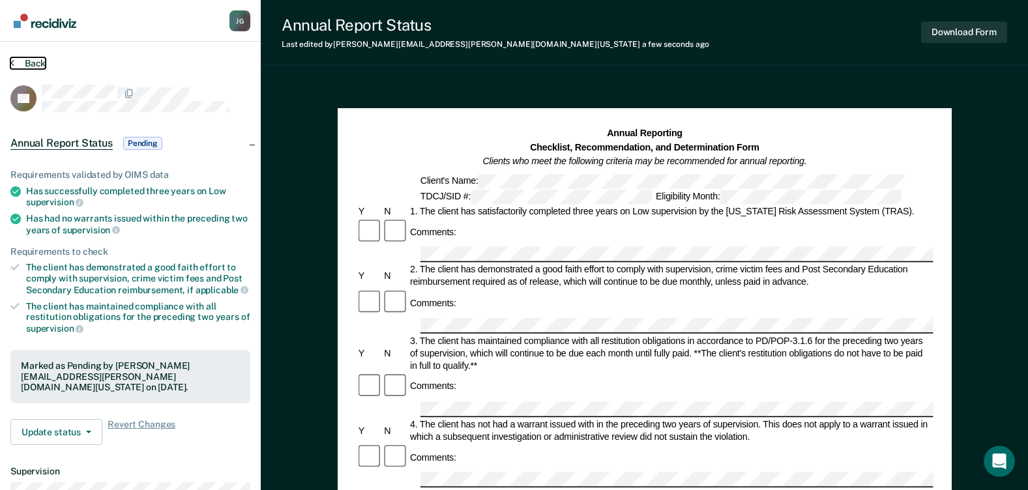
click at [14, 62] on icon at bounding box center [12, 62] width 4 height 10
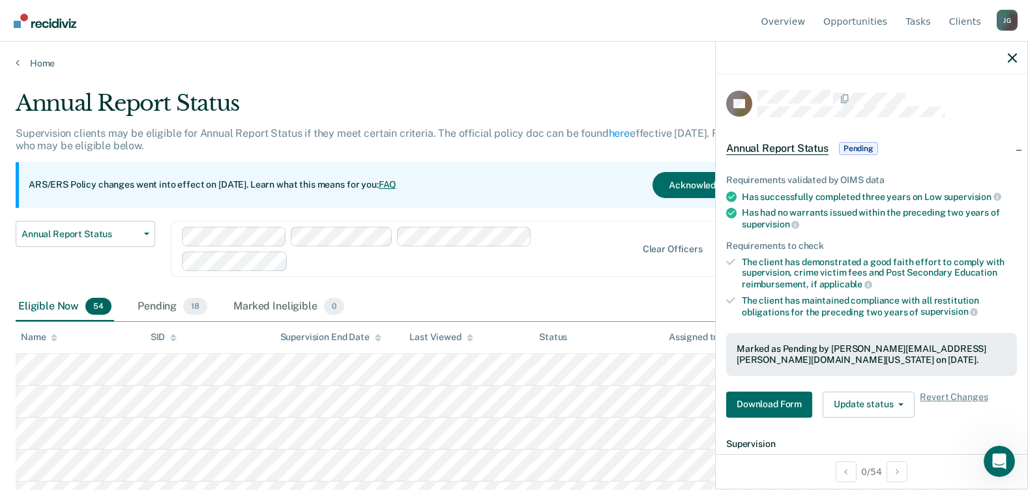
click at [376, 302] on div "Eligible Now 54 Pending 18 Marked Ineligible 0" at bounding box center [514, 307] width 996 height 29
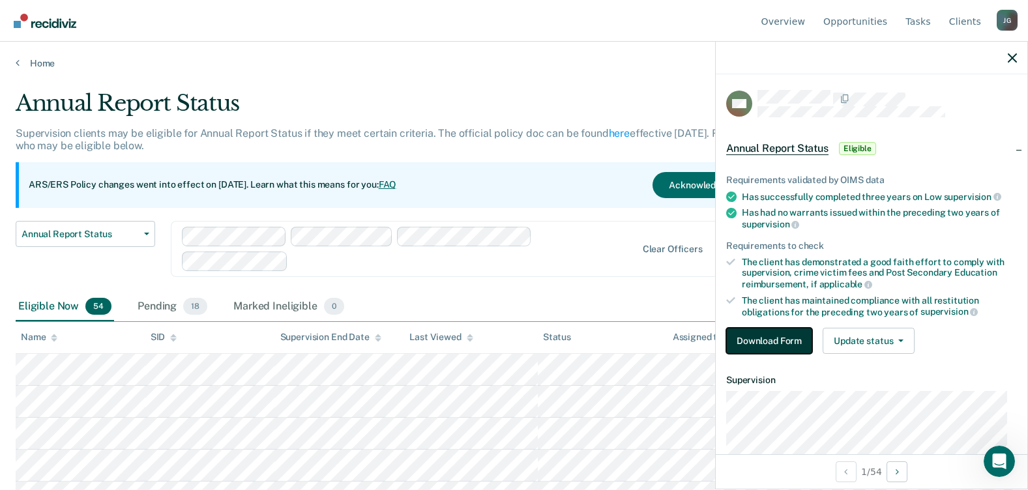
click at [781, 338] on button "Download Form" at bounding box center [769, 341] width 86 height 26
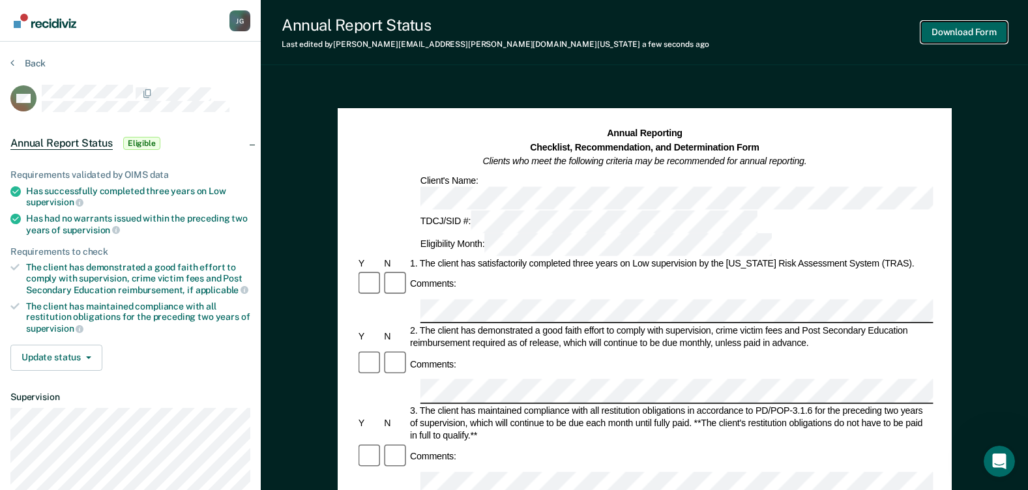
click at [979, 30] on button "Download Form" at bounding box center [964, 33] width 86 height 22
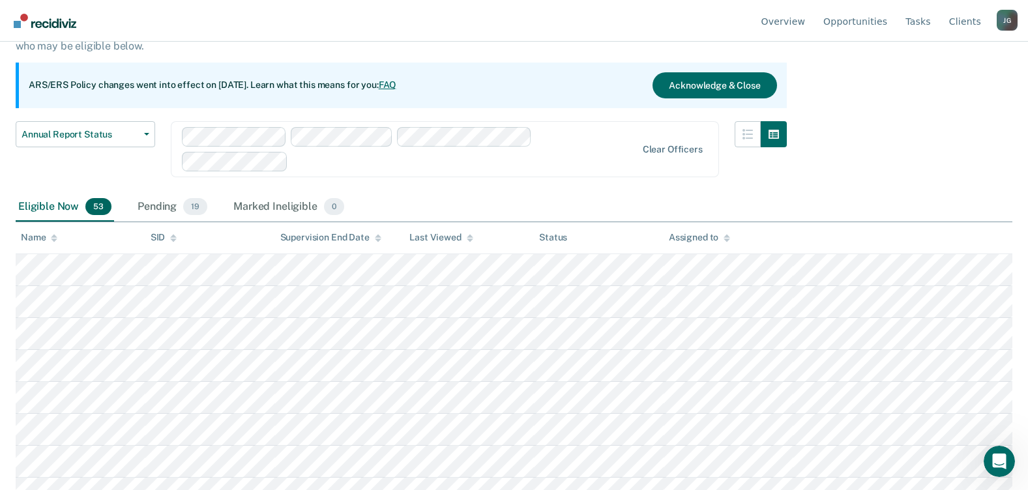
scroll to position [130, 0]
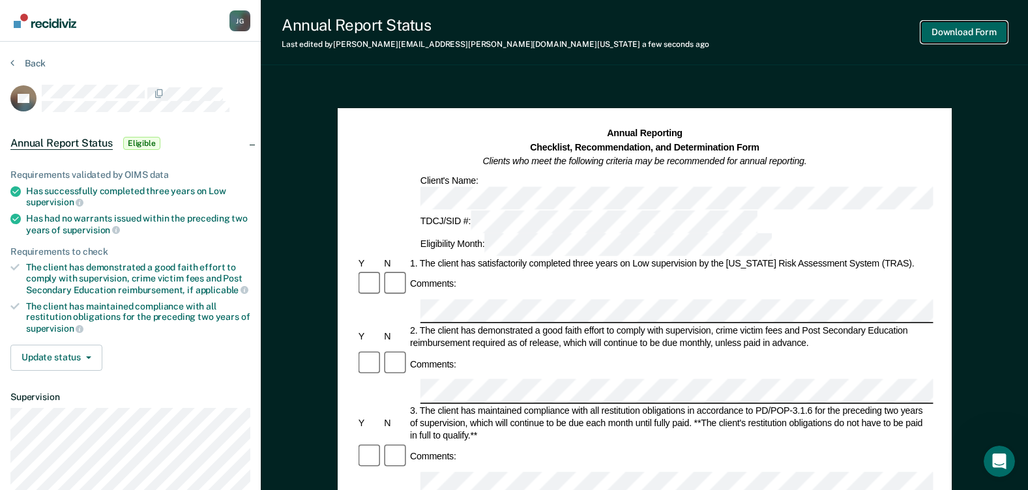
click at [959, 28] on button "Download Form" at bounding box center [964, 33] width 86 height 22
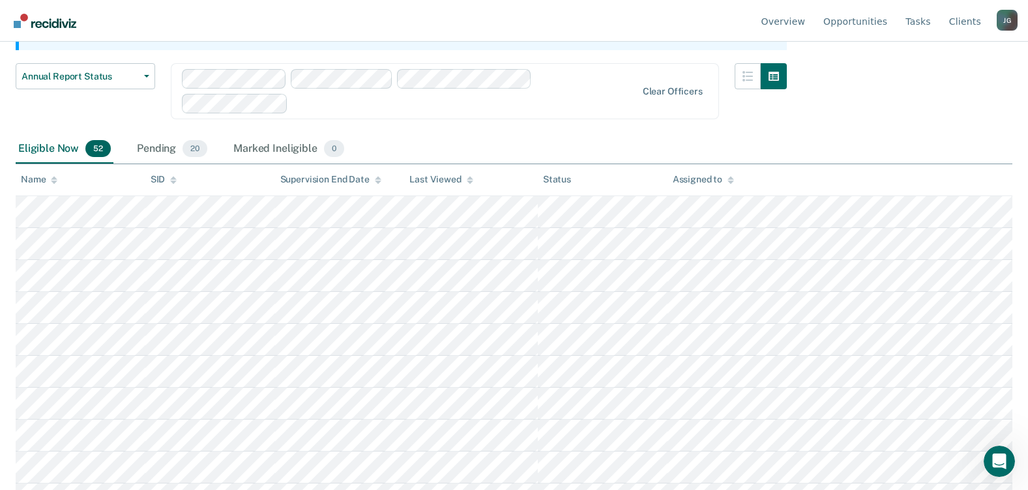
scroll to position [195, 0]
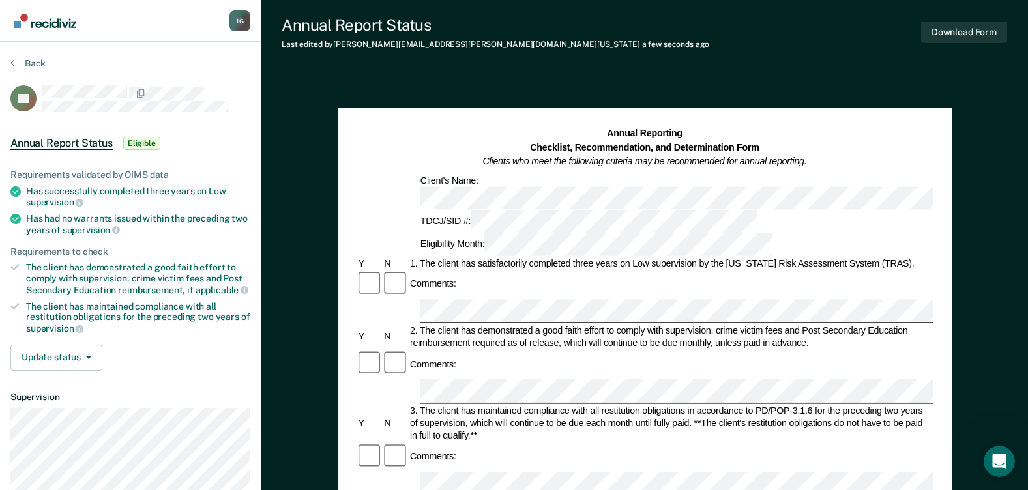
click at [508, 443] on div "Comments:" at bounding box center [644, 456] width 577 height 27
click at [978, 37] on button "Download Form" at bounding box center [964, 33] width 86 height 22
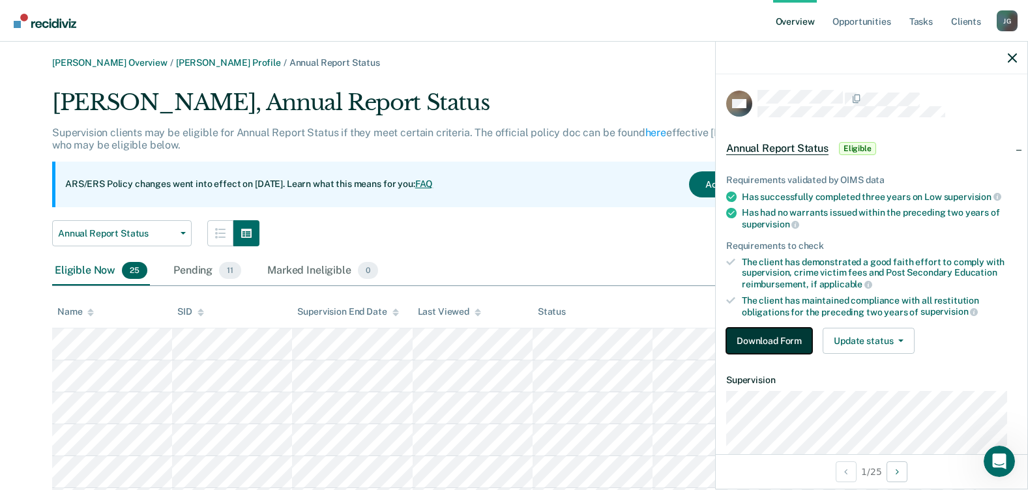
click at [790, 331] on button "Download Form" at bounding box center [769, 341] width 86 height 26
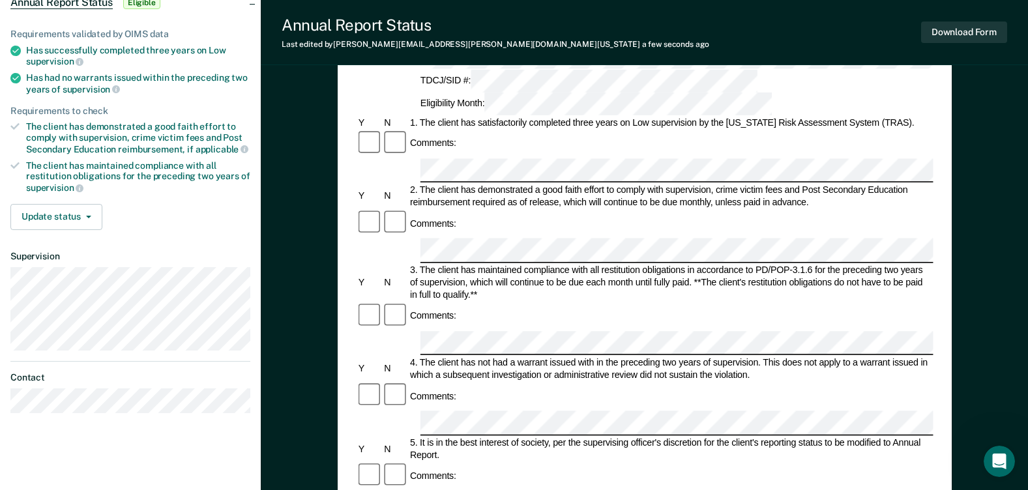
scroll to position [65, 0]
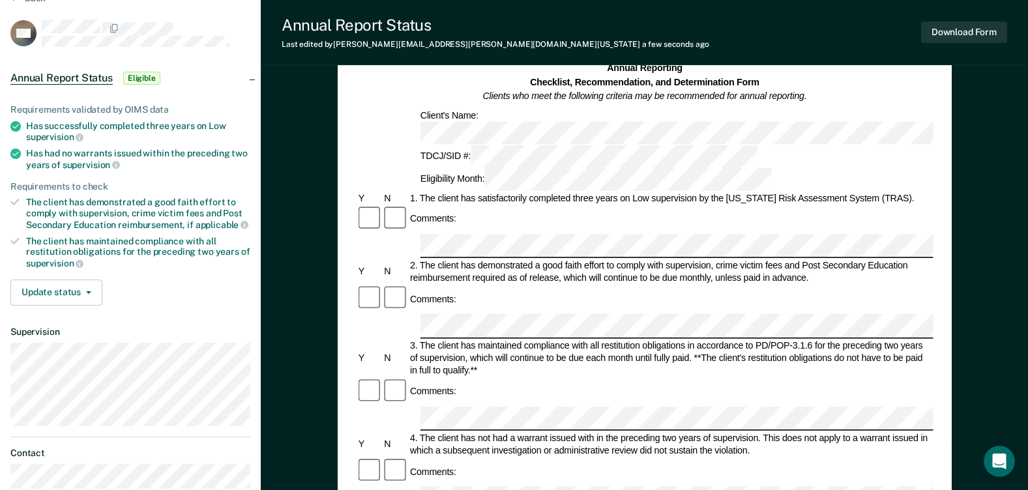
click at [525, 457] on div "Comments:" at bounding box center [644, 470] width 577 height 27
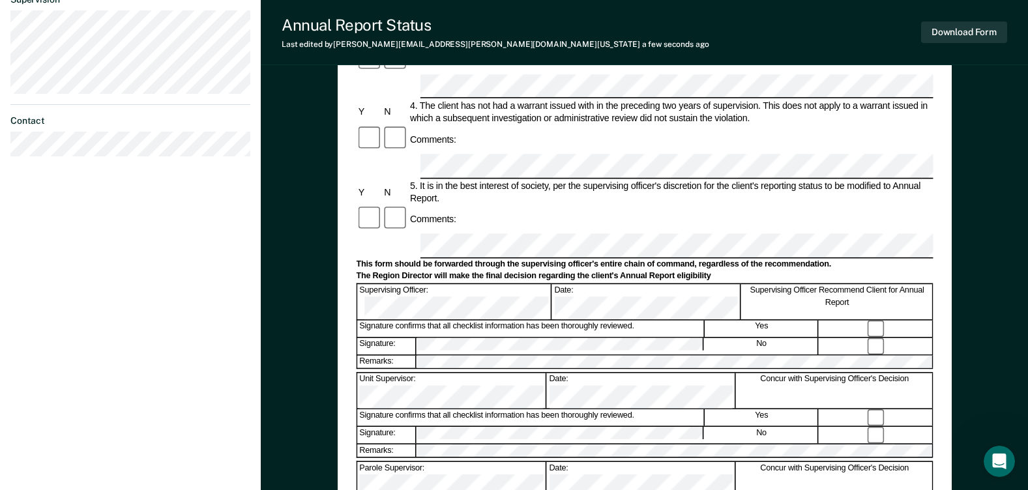
scroll to position [456, 0]
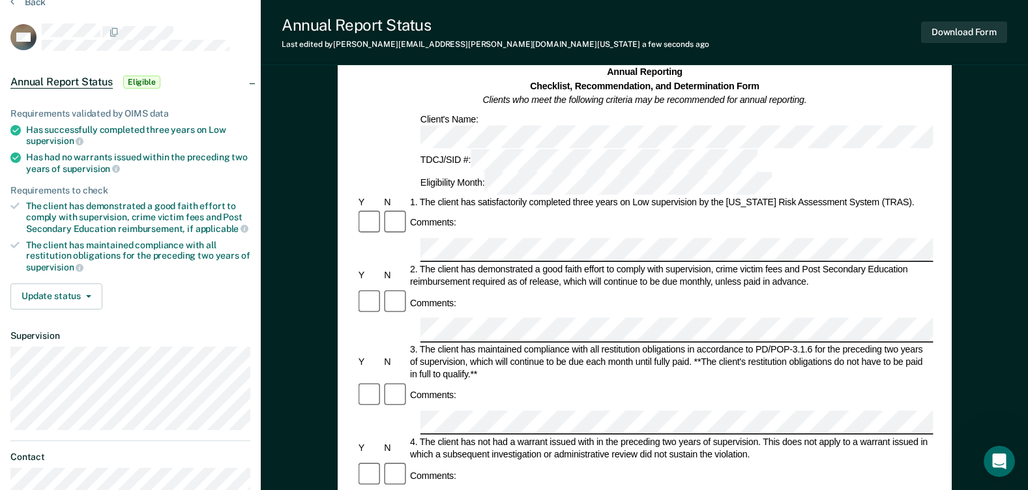
scroll to position [0, 0]
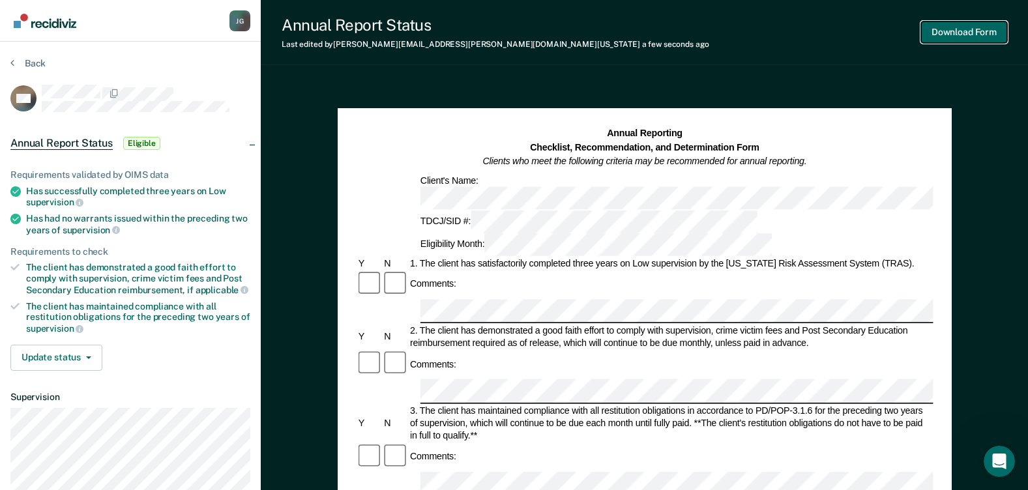
click at [938, 36] on button "Download Form" at bounding box center [964, 33] width 86 height 22
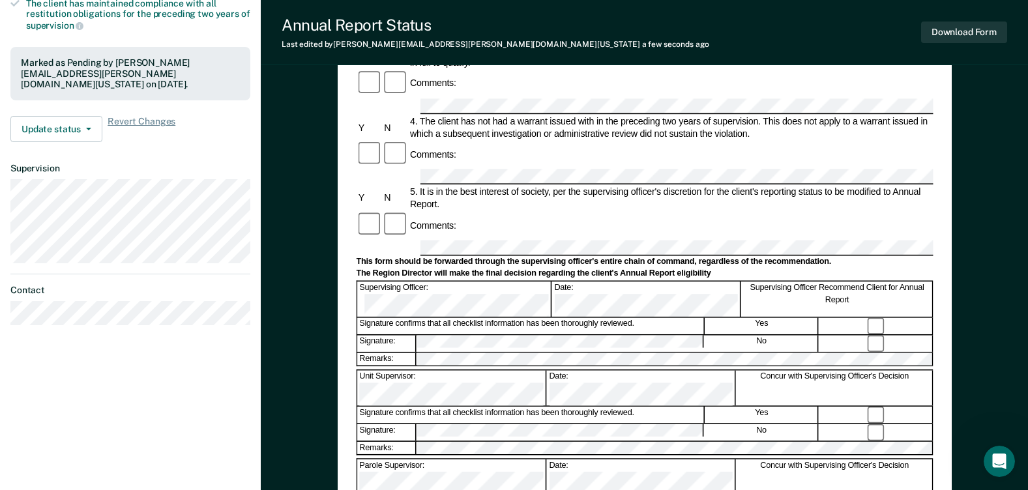
scroll to position [326, 0]
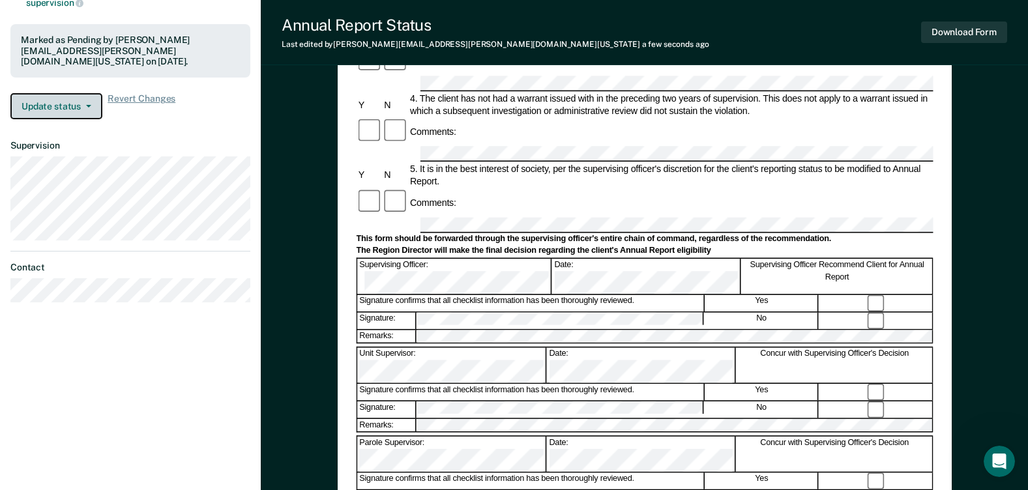
click at [65, 103] on button "Update status" at bounding box center [56, 106] width 92 height 26
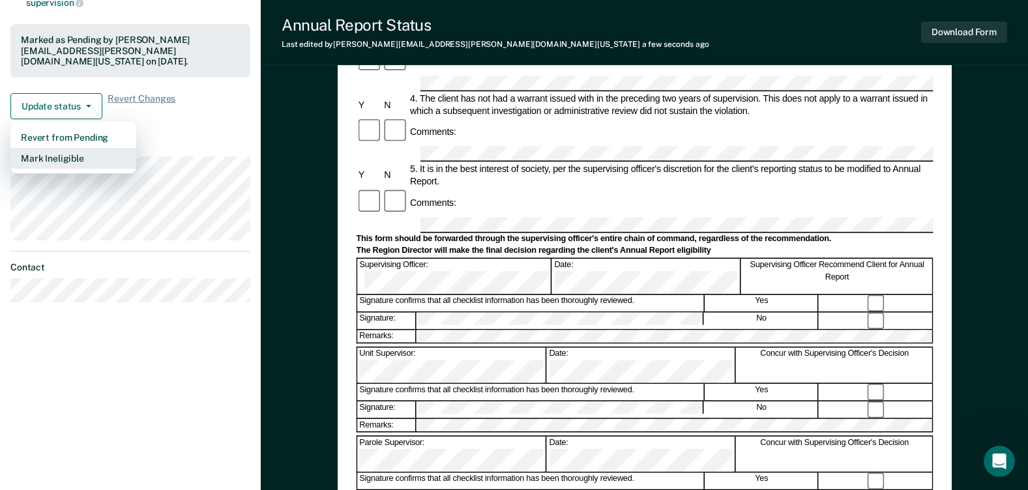
click at [65, 148] on button "Mark Ineligible" at bounding box center [73, 158] width 126 height 21
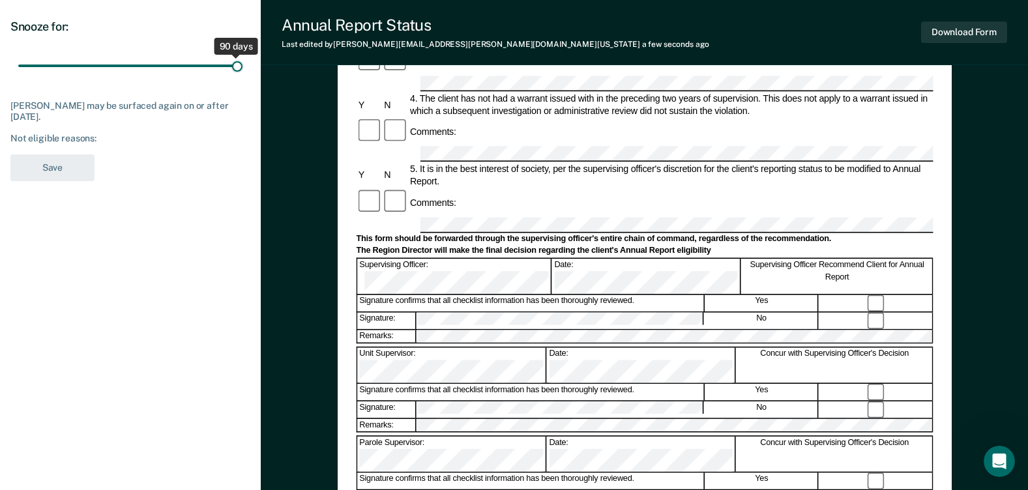
drag, startPoint x: 91, startPoint y: 68, endPoint x: 239, endPoint y: 85, distance: 149.5
click at [239, 78] on input "range" at bounding box center [130, 66] width 224 height 23
drag, startPoint x: 236, startPoint y: 66, endPoint x: 190, endPoint y: 67, distance: 46.3
click at [190, 67] on input "range" at bounding box center [130, 66] width 224 height 23
drag, startPoint x: 142, startPoint y: 68, endPoint x: 42, endPoint y: 76, distance: 100.6
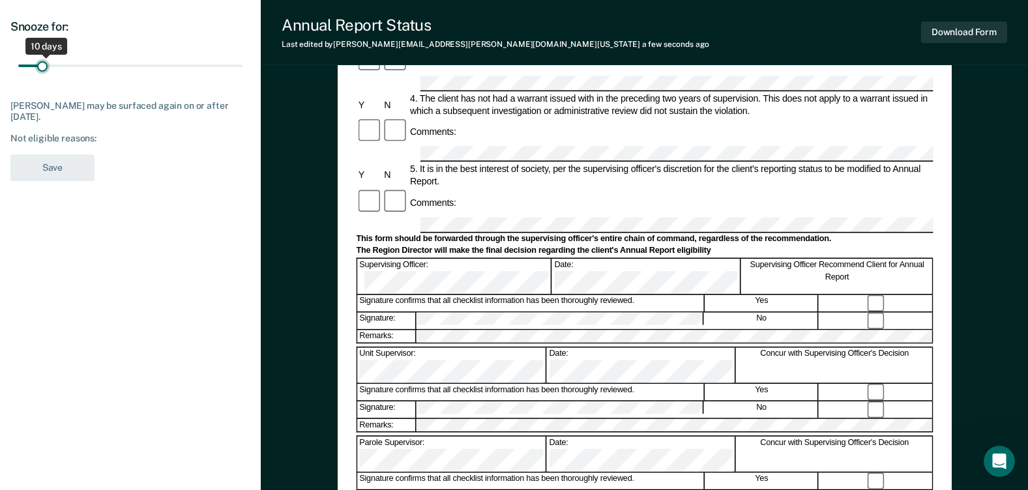
click at [42, 76] on input "range" at bounding box center [130, 66] width 224 height 23
drag, startPoint x: 46, startPoint y: 72, endPoint x: 267, endPoint y: 81, distance: 220.5
click at [242, 78] on input "range" at bounding box center [130, 66] width 224 height 23
drag, startPoint x: 235, startPoint y: 61, endPoint x: 112, endPoint y: 69, distance: 123.5
click at [112, 69] on input "range" at bounding box center [130, 66] width 224 height 23
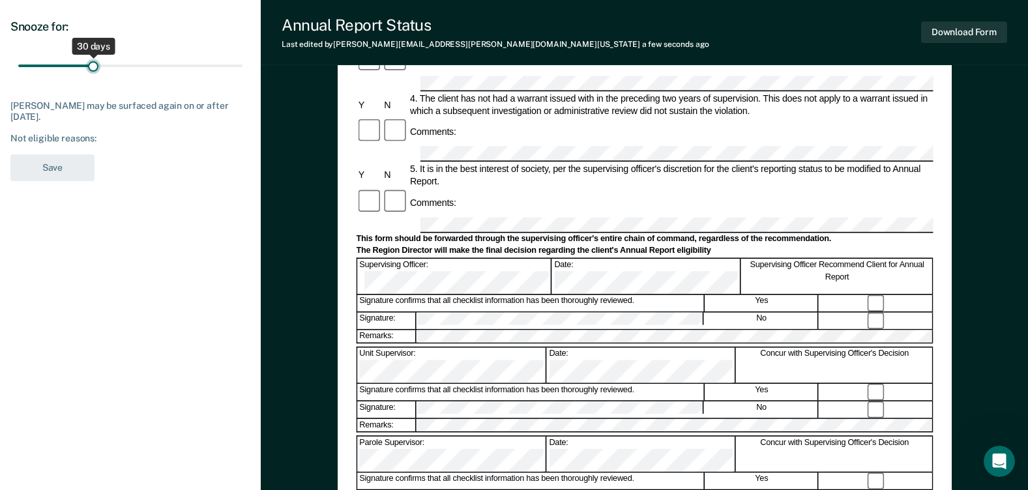
drag, startPoint x: 109, startPoint y: 64, endPoint x: 94, endPoint y: 68, distance: 15.7
click at [94, 68] on input "range" at bounding box center [130, 66] width 224 height 23
drag, startPoint x: 65, startPoint y: 66, endPoint x: 23, endPoint y: 67, distance: 41.7
click at [23, 67] on input "range" at bounding box center [130, 66] width 224 height 23
drag, startPoint x: 25, startPoint y: 67, endPoint x: 110, endPoint y: 72, distance: 85.5
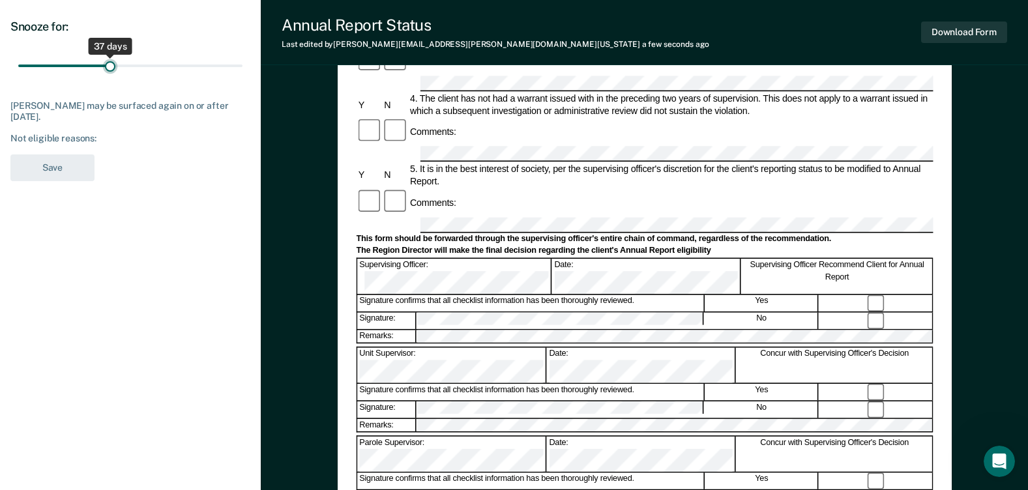
click at [110, 72] on input "range" at bounding box center [130, 66] width 224 height 23
drag, startPoint x: 106, startPoint y: 63, endPoint x: 51, endPoint y: 66, distance: 54.2
type input "13"
click at [51, 66] on input "range" at bounding box center [130, 66] width 224 height 23
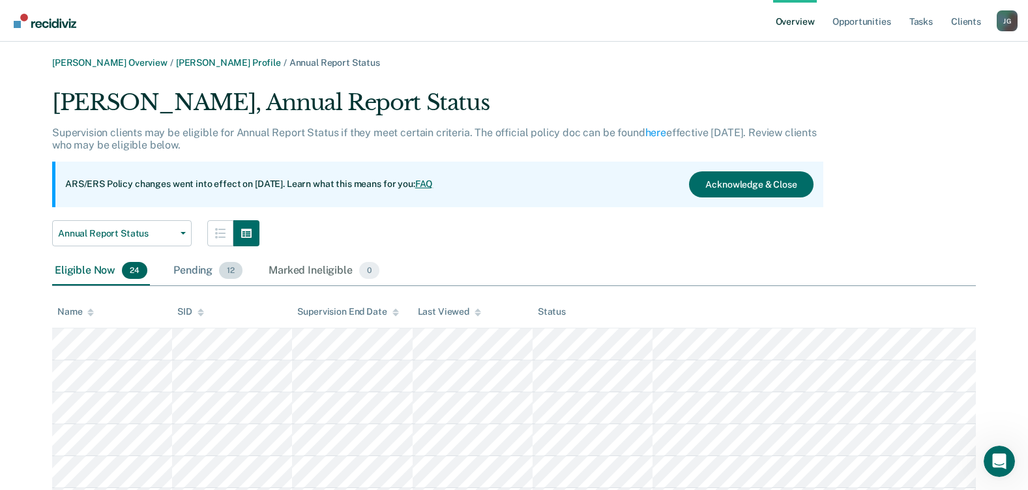
click at [195, 270] on div "Pending 12" at bounding box center [208, 271] width 74 height 29
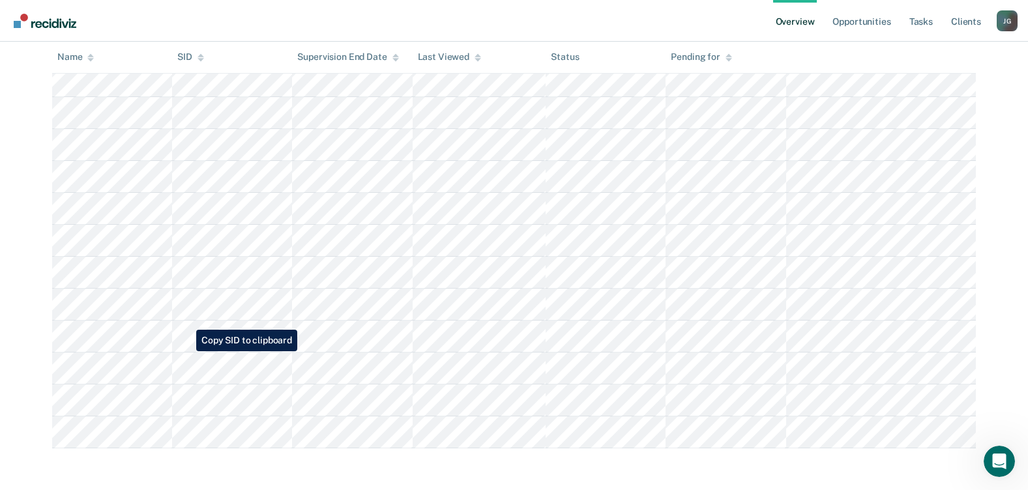
scroll to position [283, 0]
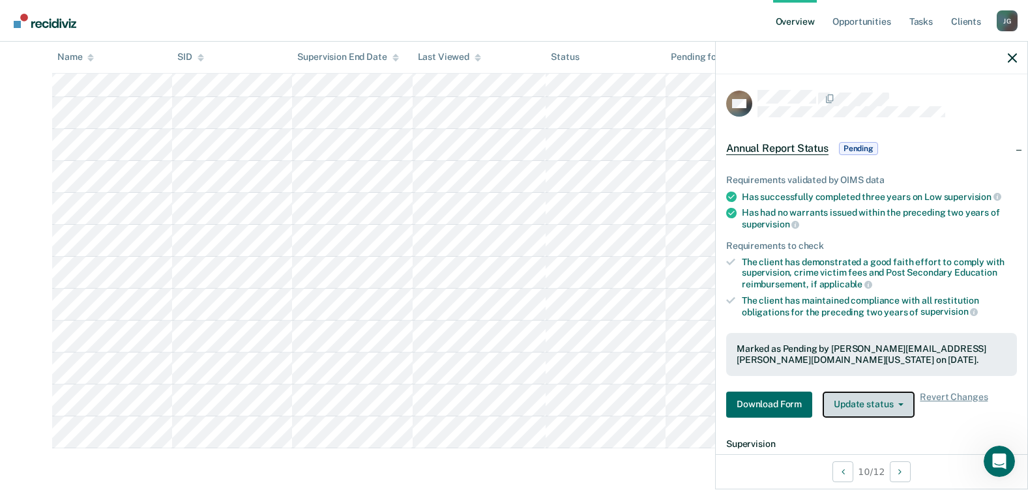
click at [891, 406] on button "Update status" at bounding box center [868, 405] width 92 height 26
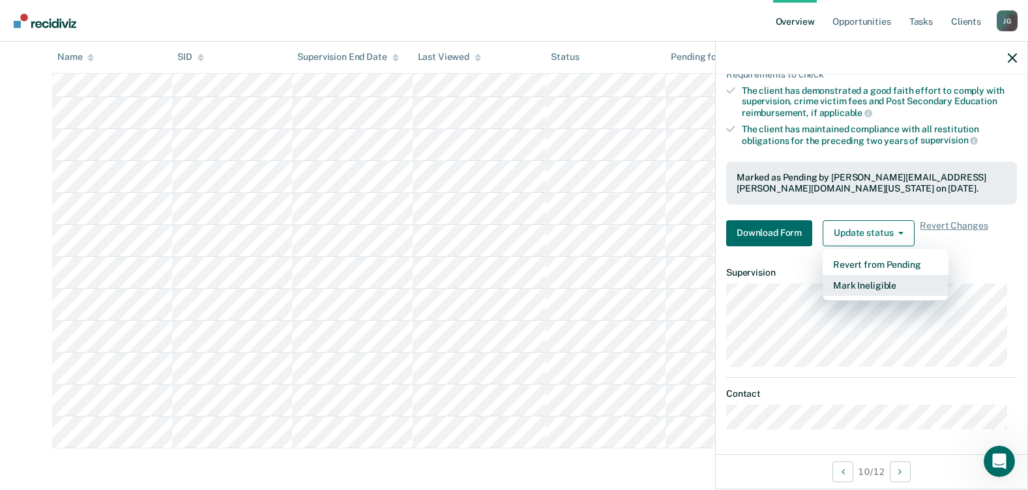
click at [896, 288] on button "Mark Ineligible" at bounding box center [885, 285] width 126 height 21
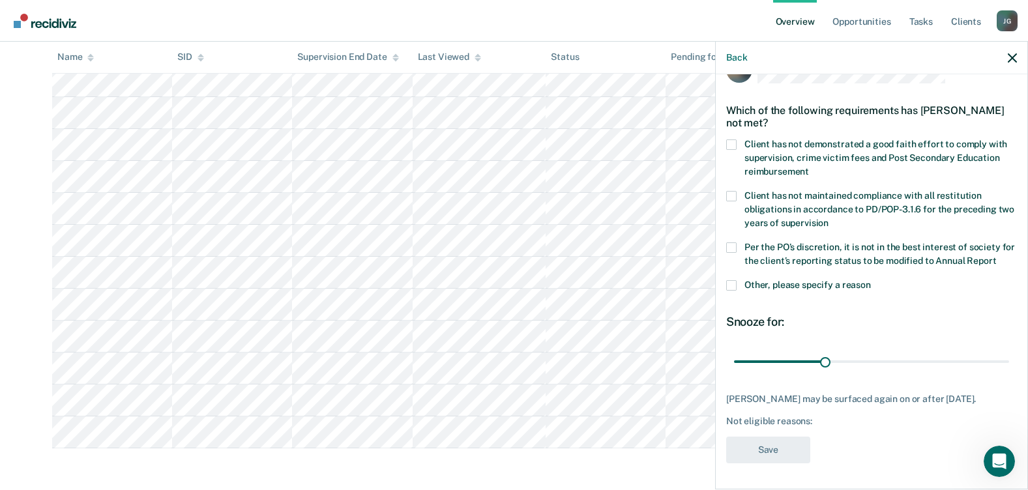
scroll to position [0, 0]
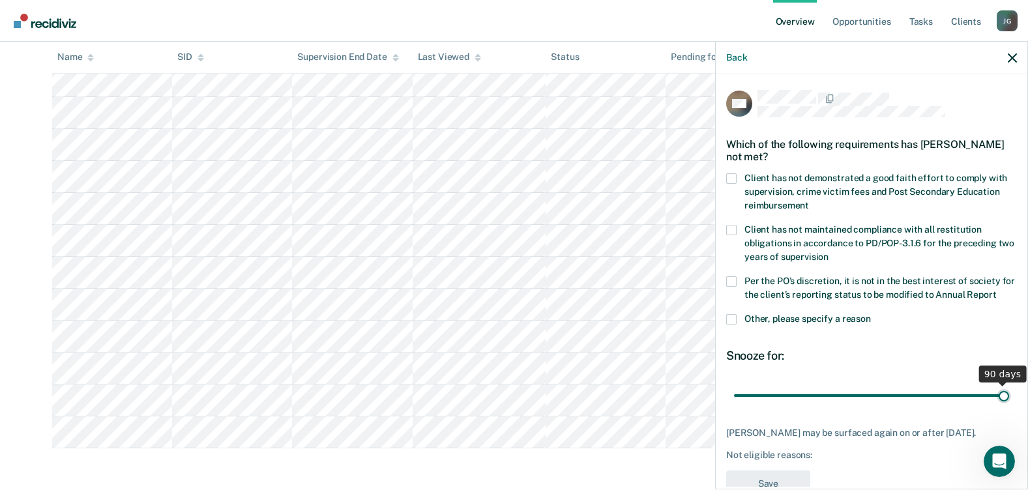
drag, startPoint x: 823, startPoint y: 404, endPoint x: 1039, endPoint y: 416, distance: 216.7
click at [1009, 407] on input "range" at bounding box center [871, 395] width 275 height 23
click at [732, 175] on span at bounding box center [731, 178] width 10 height 10
click at [809, 201] on input "Client has not demonstrated a good faith effort to comply with supervision, cri…" at bounding box center [809, 201] width 0 height 0
click at [734, 281] on span at bounding box center [731, 281] width 10 height 10
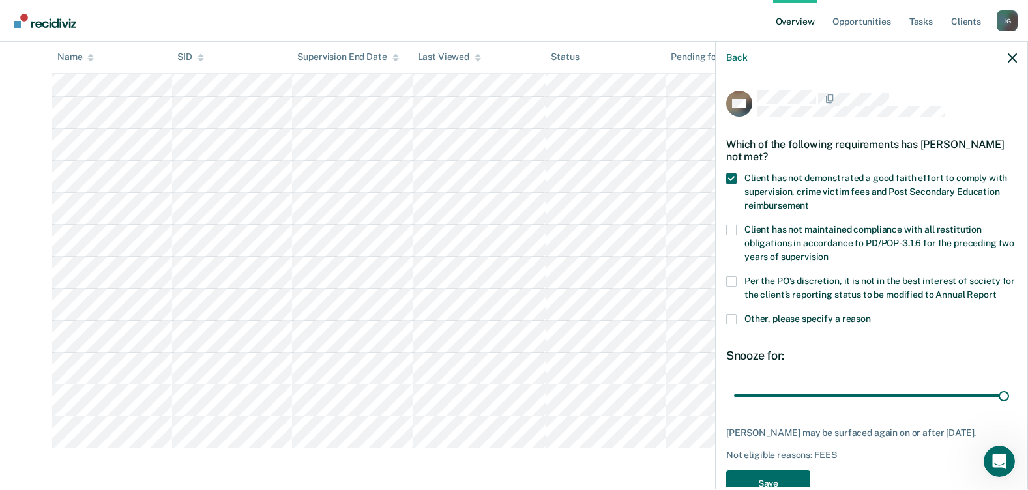
click at [996, 290] on input "Per the PO’s discretion, it is not in the best interest of society for the clie…" at bounding box center [996, 290] width 0 height 0
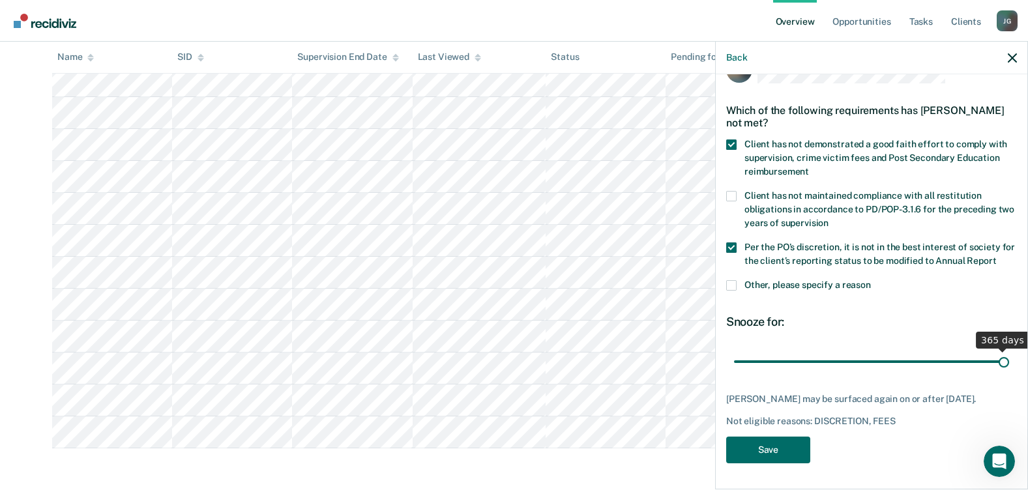
drag, startPoint x: 803, startPoint y: 361, endPoint x: 1039, endPoint y: 364, distance: 236.6
type input "365"
click at [1009, 364] on input "range" at bounding box center [871, 361] width 275 height 23
click at [776, 446] on button "Save" at bounding box center [768, 450] width 84 height 27
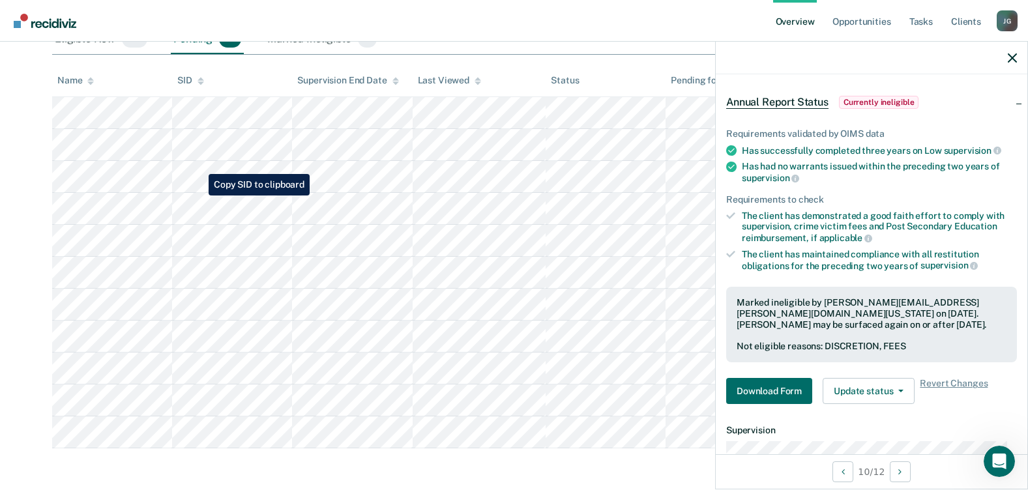
scroll to position [0, 0]
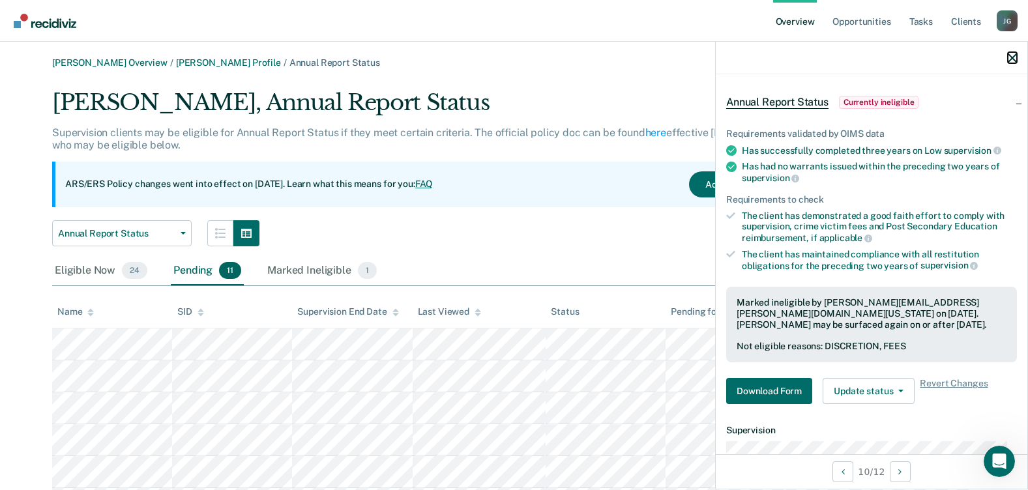
click at [1012, 61] on icon "button" at bounding box center [1011, 57] width 9 height 9
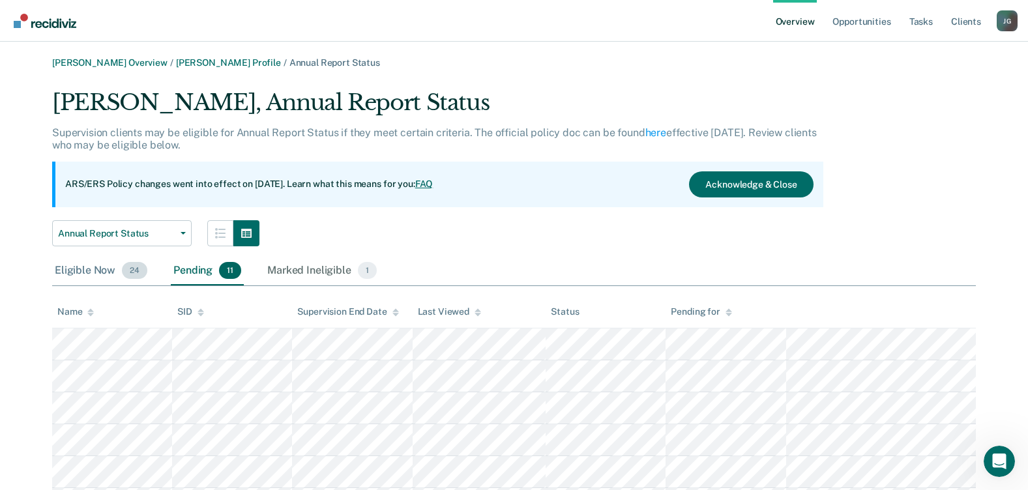
click at [78, 270] on div "Eligible Now 24" at bounding box center [101, 271] width 98 height 29
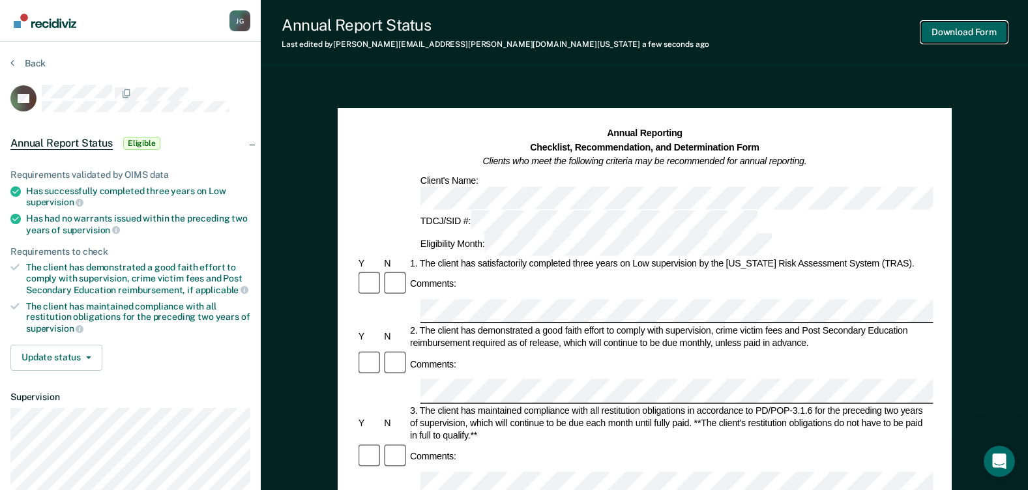
click at [965, 33] on button "Download Form" at bounding box center [964, 33] width 86 height 22
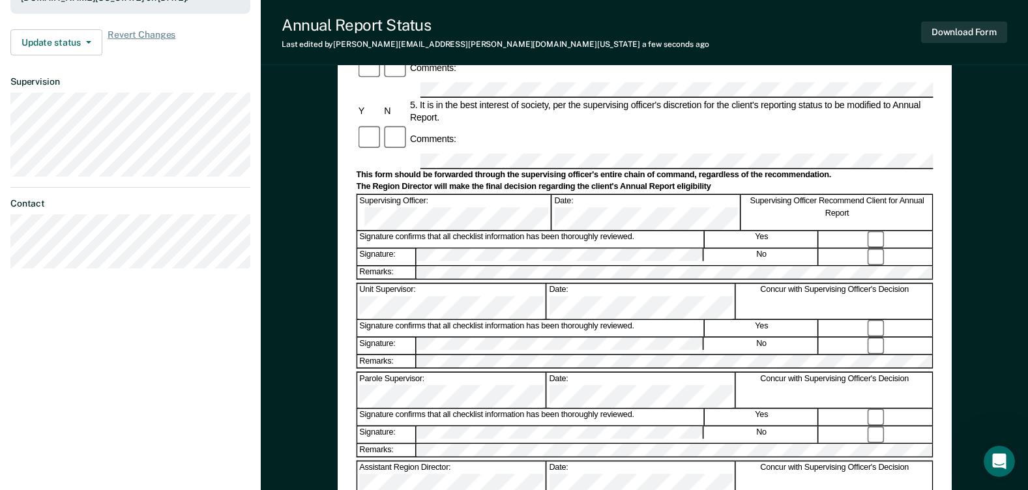
scroll to position [391, 0]
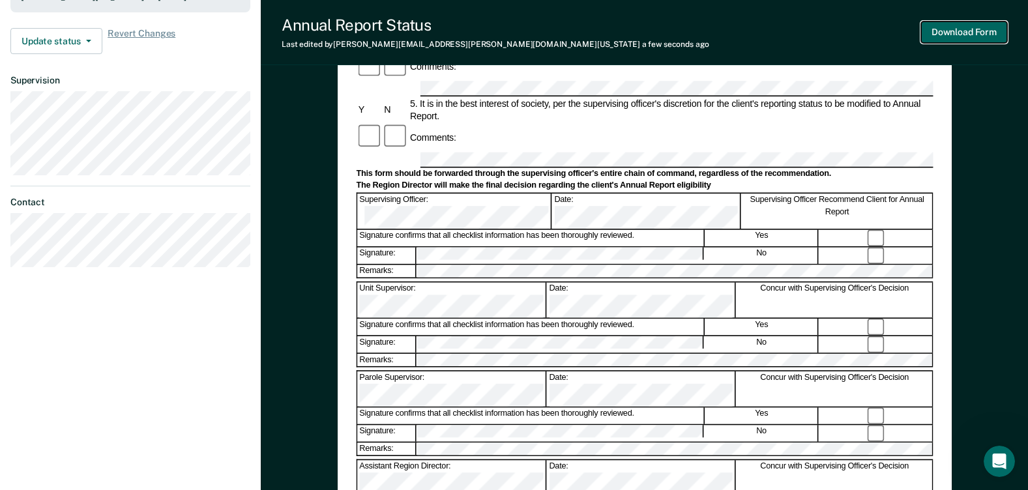
click at [950, 26] on button "Download Form" at bounding box center [964, 33] width 86 height 22
